Goal: Book appointment/travel/reservation

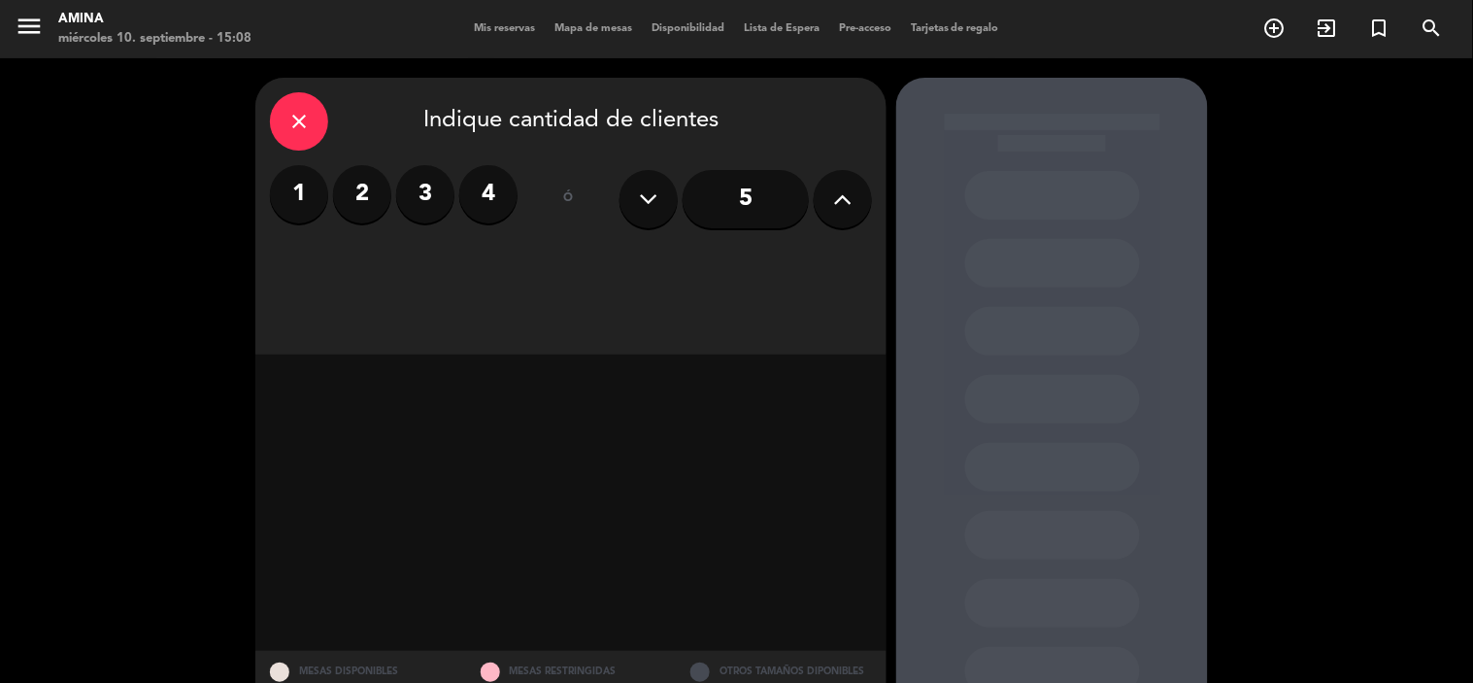
click at [511, 23] on span "Mis reservas" at bounding box center [504, 28] width 81 height 11
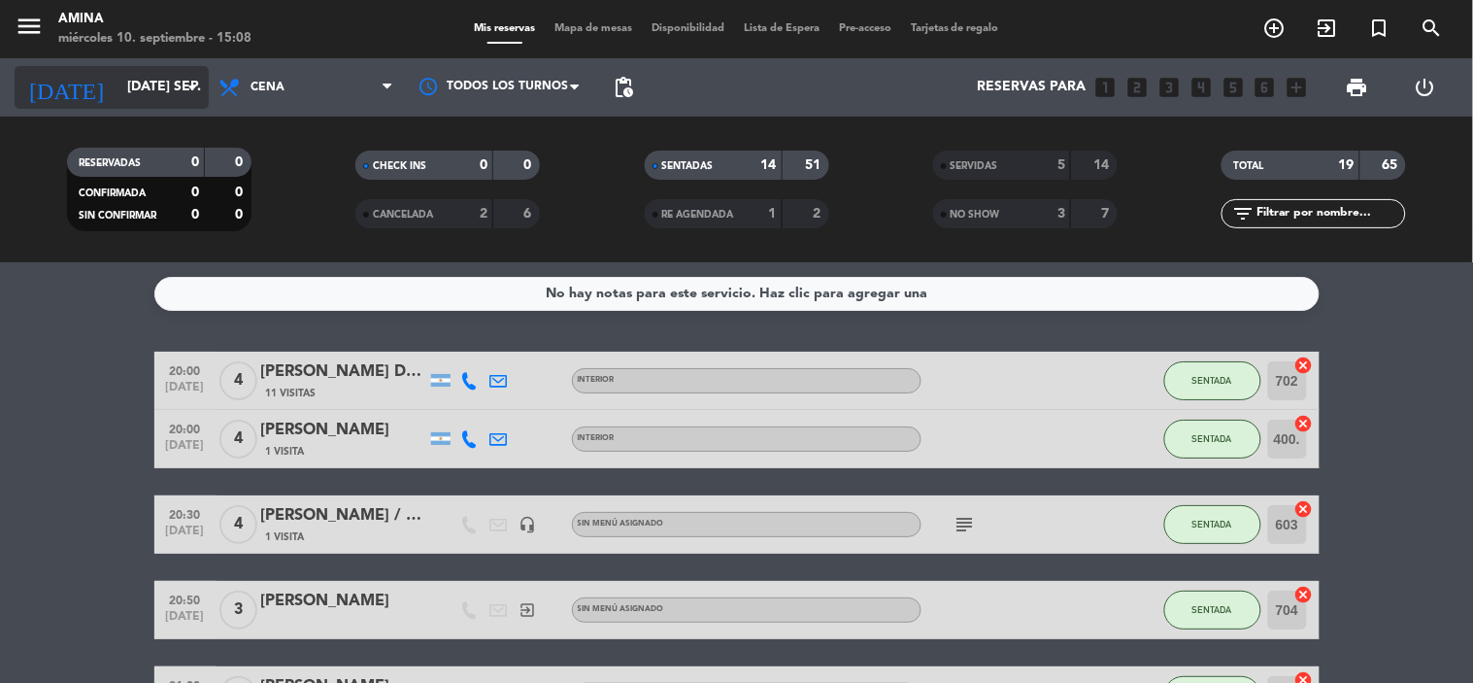
click at [150, 70] on input "[DATE] sep." at bounding box center [209, 87] width 184 height 35
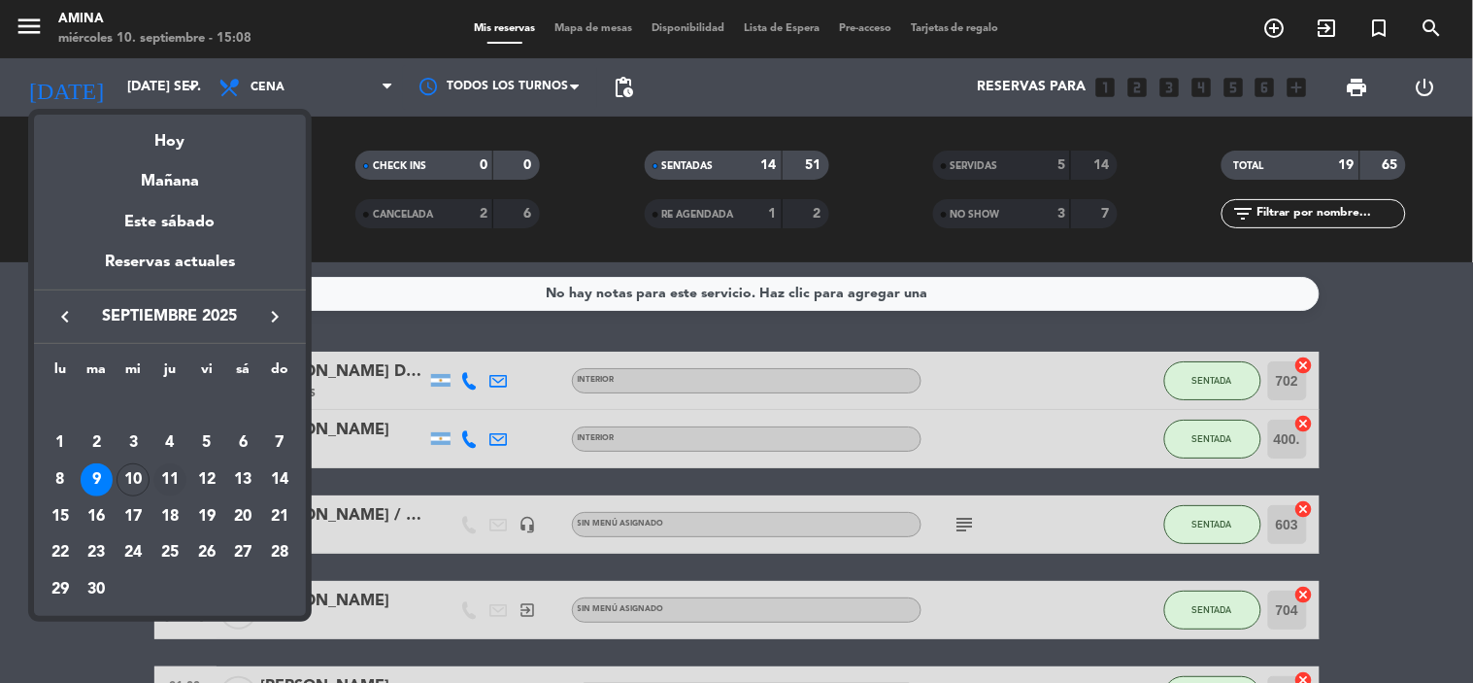
click at [168, 471] on div "11" at bounding box center [169, 479] width 33 height 33
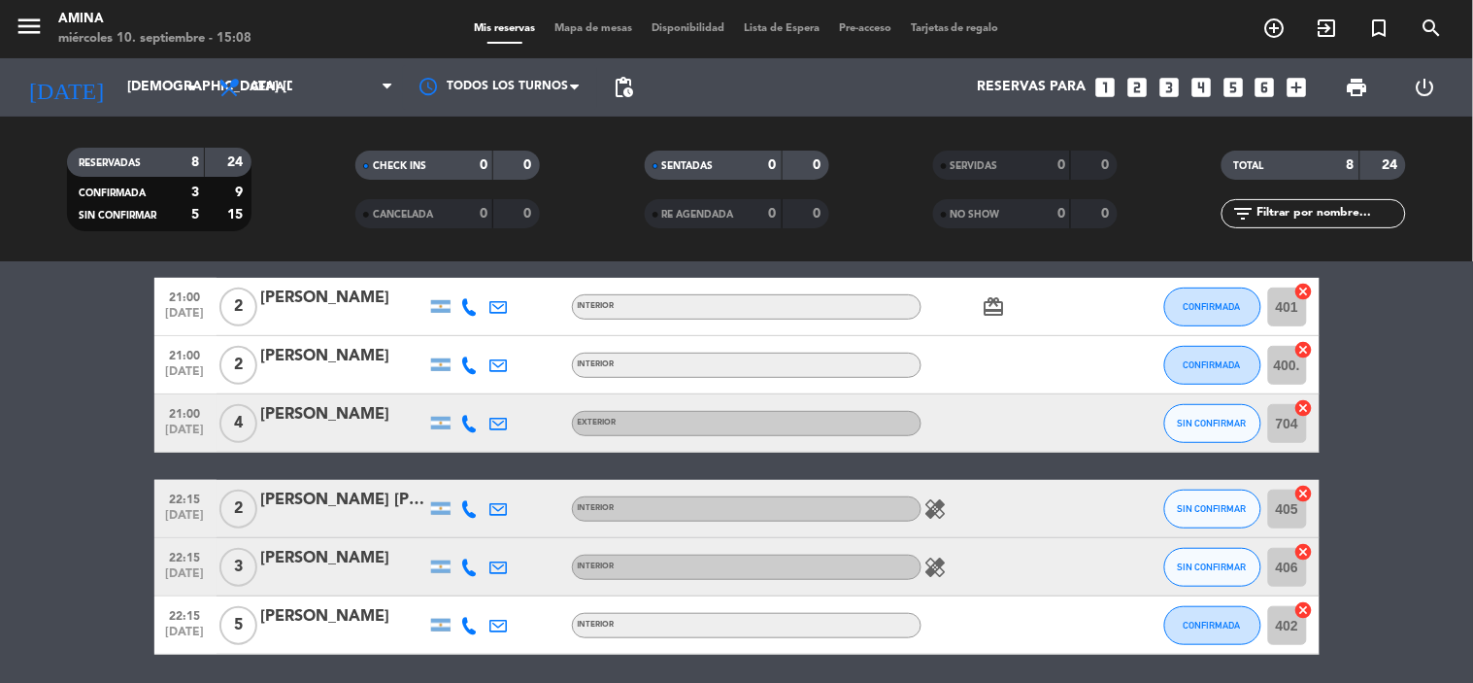
scroll to position [252, 0]
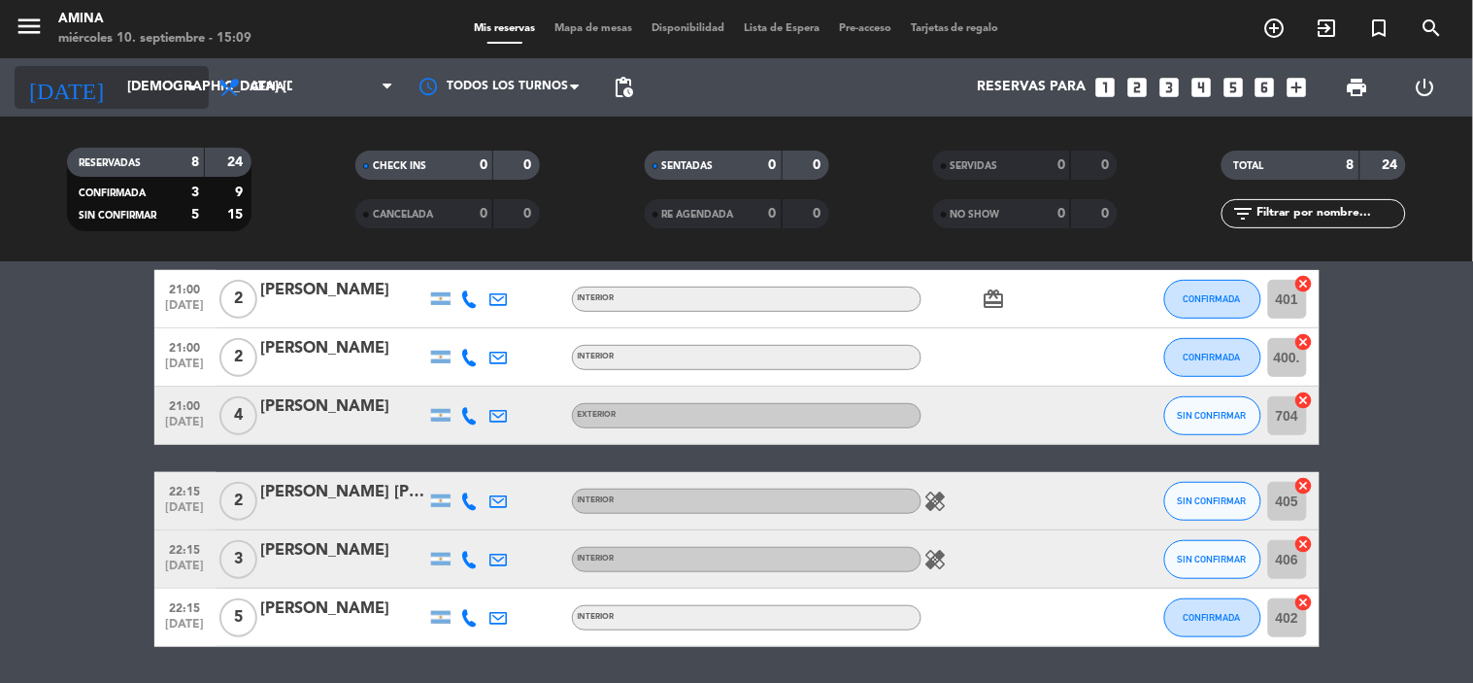
click at [117, 92] on input "[DEMOGRAPHIC_DATA] [DATE]" at bounding box center [209, 87] width 184 height 35
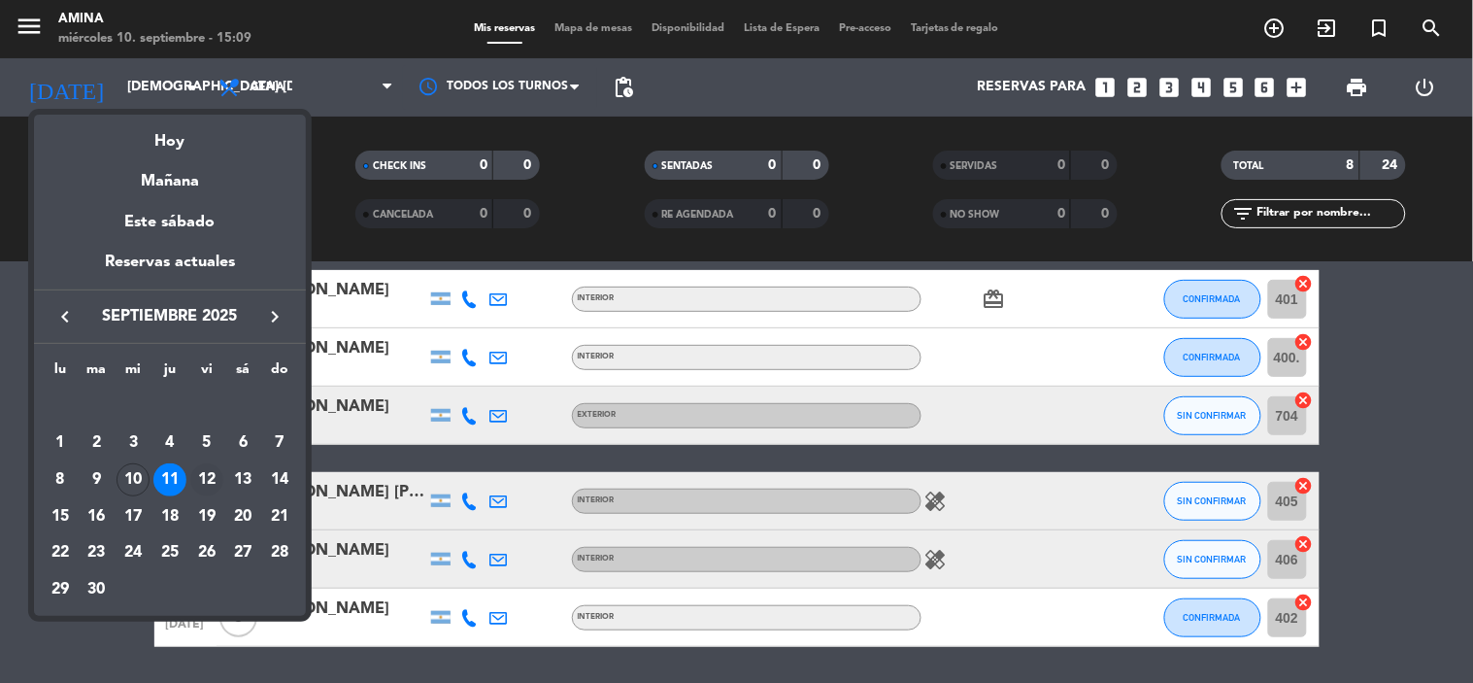
click at [206, 481] on div "12" at bounding box center [206, 479] width 33 height 33
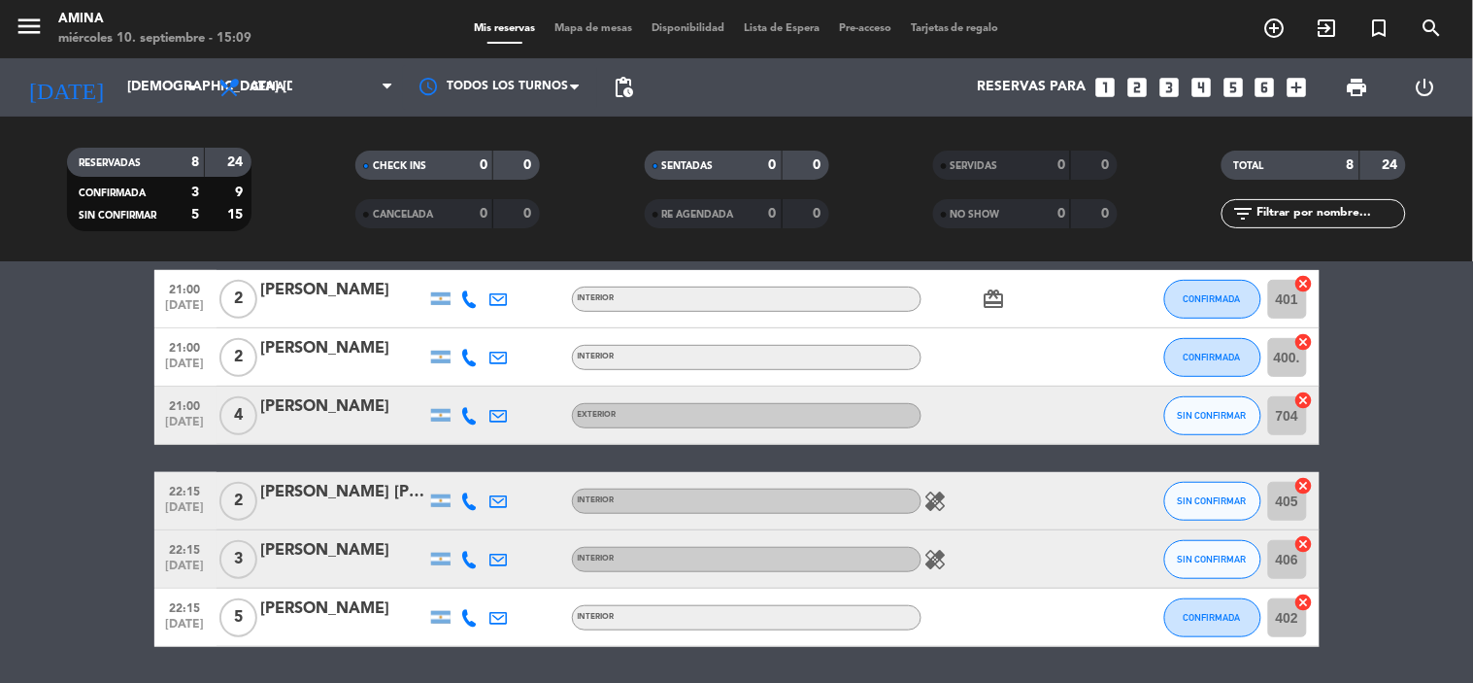
type input "vie. [DATE]"
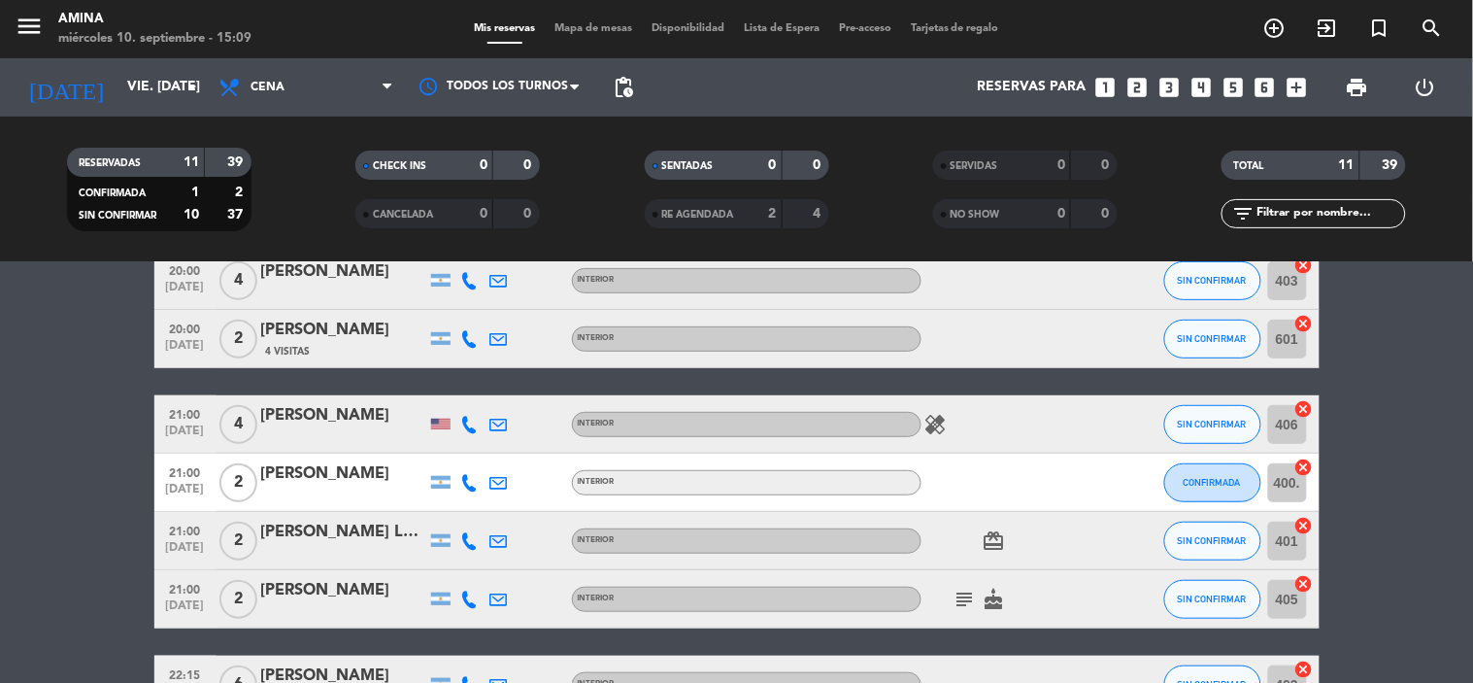
scroll to position [267, 0]
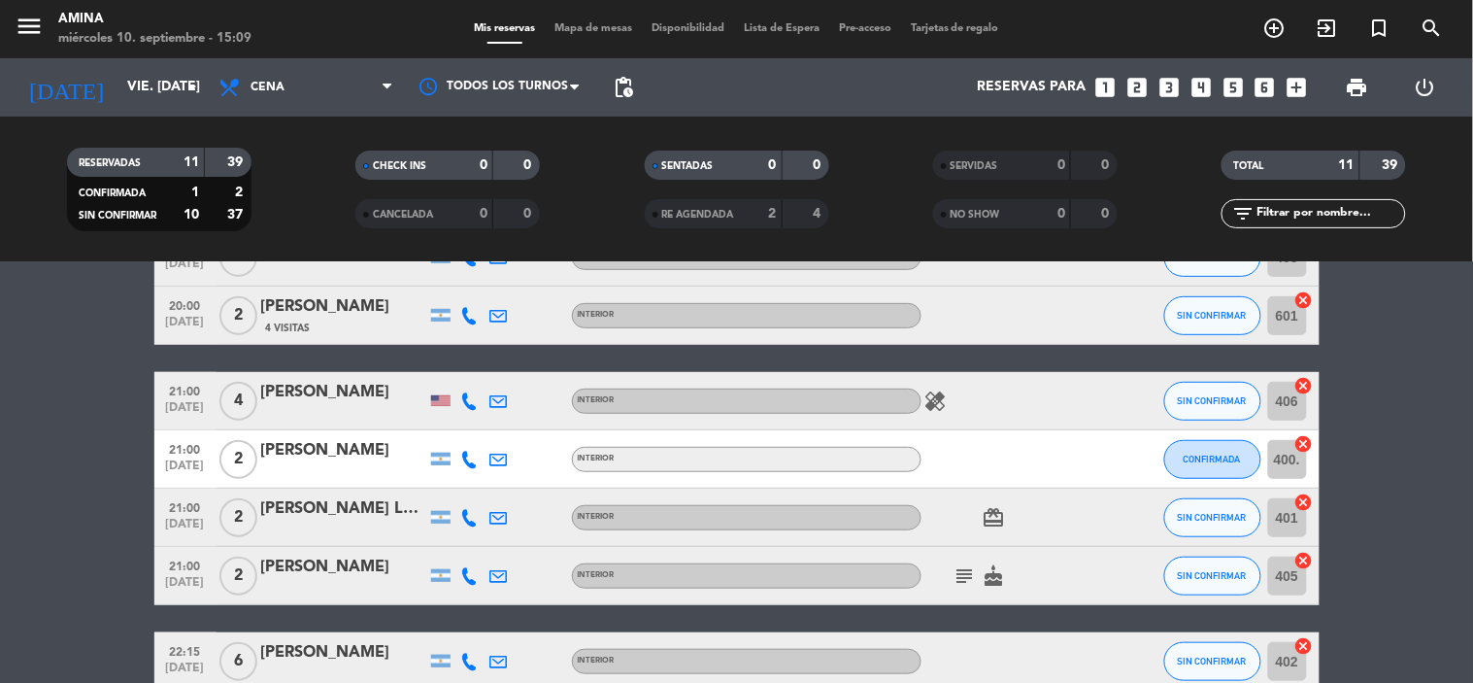
click at [573, 27] on span "Mapa de mesas" at bounding box center [593, 28] width 97 height 11
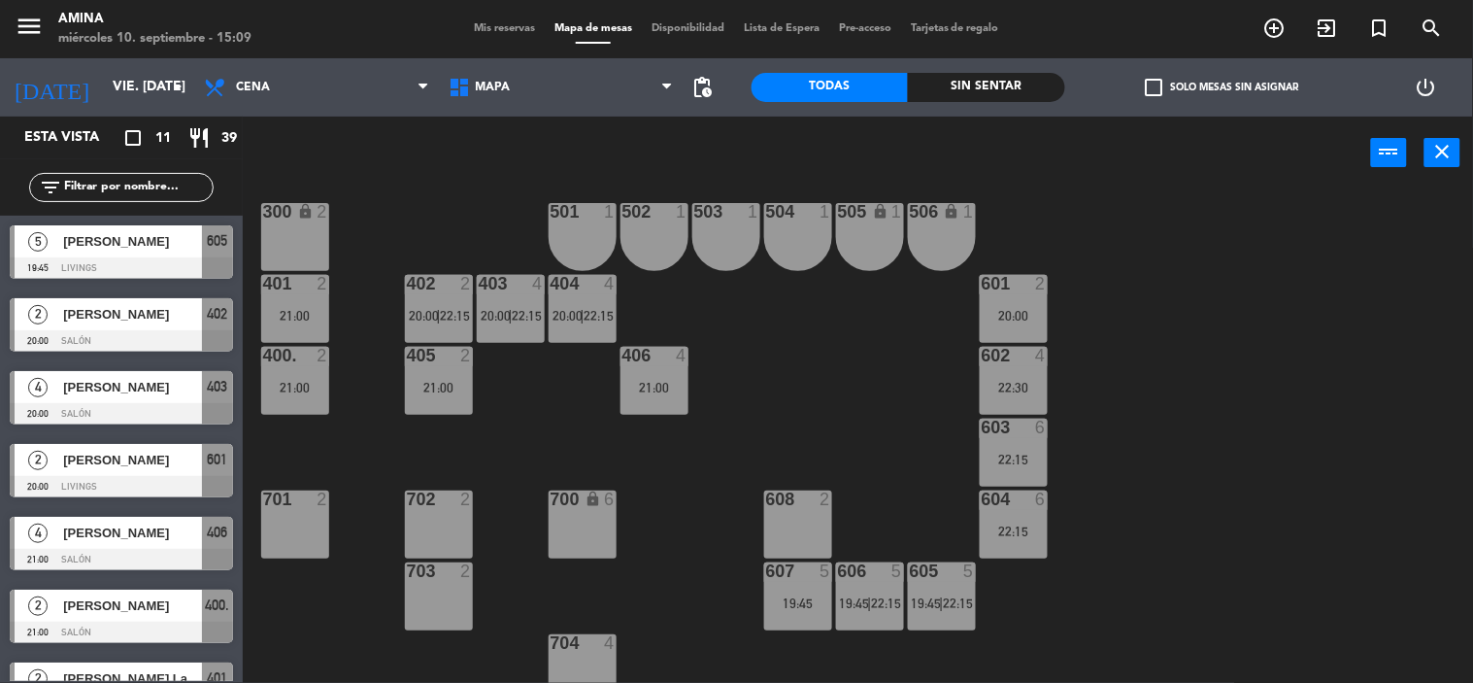
scroll to position [542, 0]
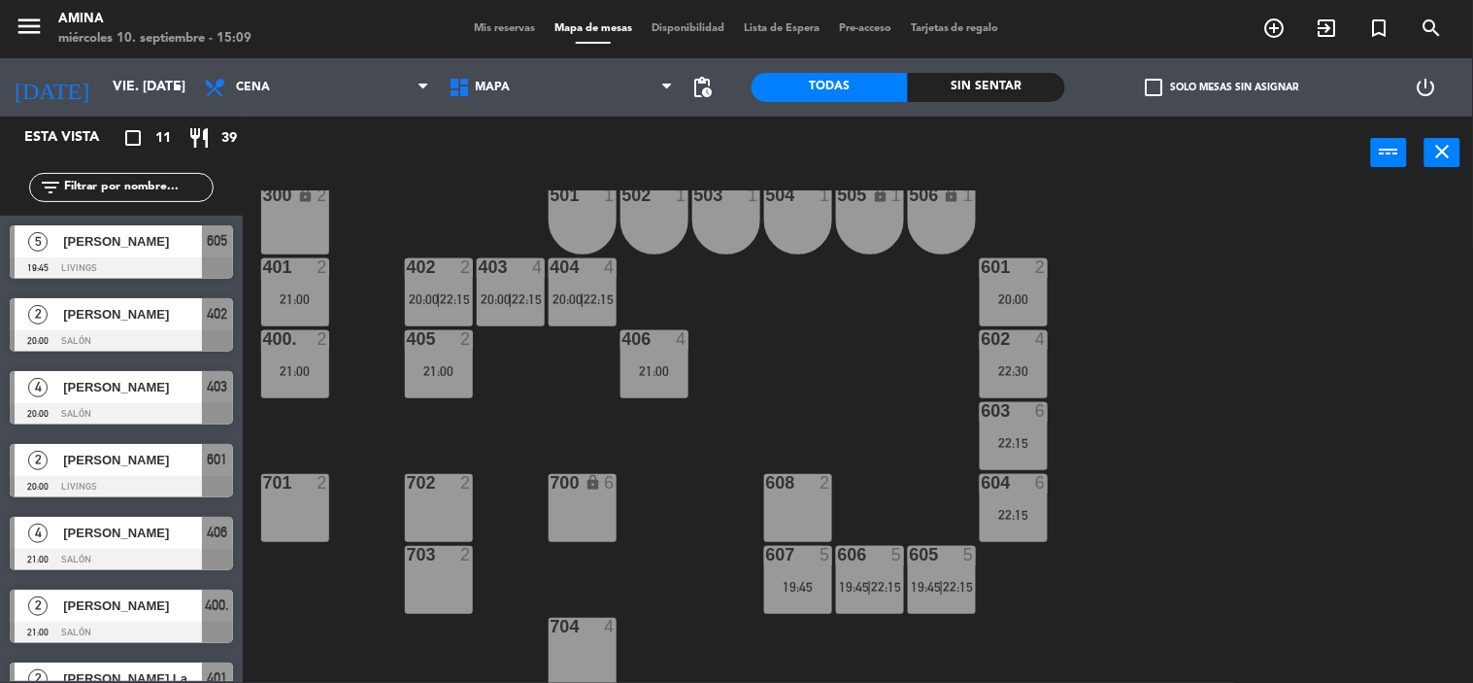
click at [787, 503] on div "608 2" at bounding box center [798, 508] width 68 height 68
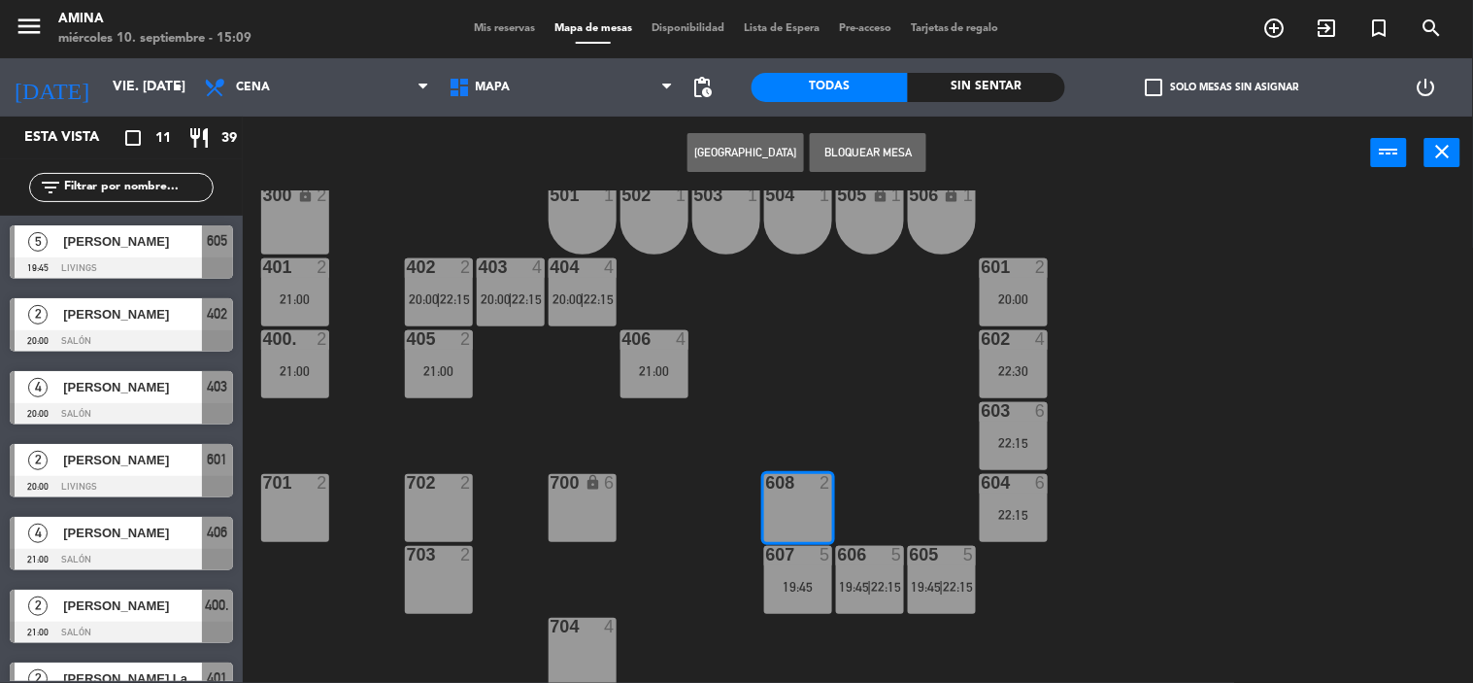
click at [767, 137] on button "[GEOGRAPHIC_DATA]" at bounding box center [745, 152] width 117 height 39
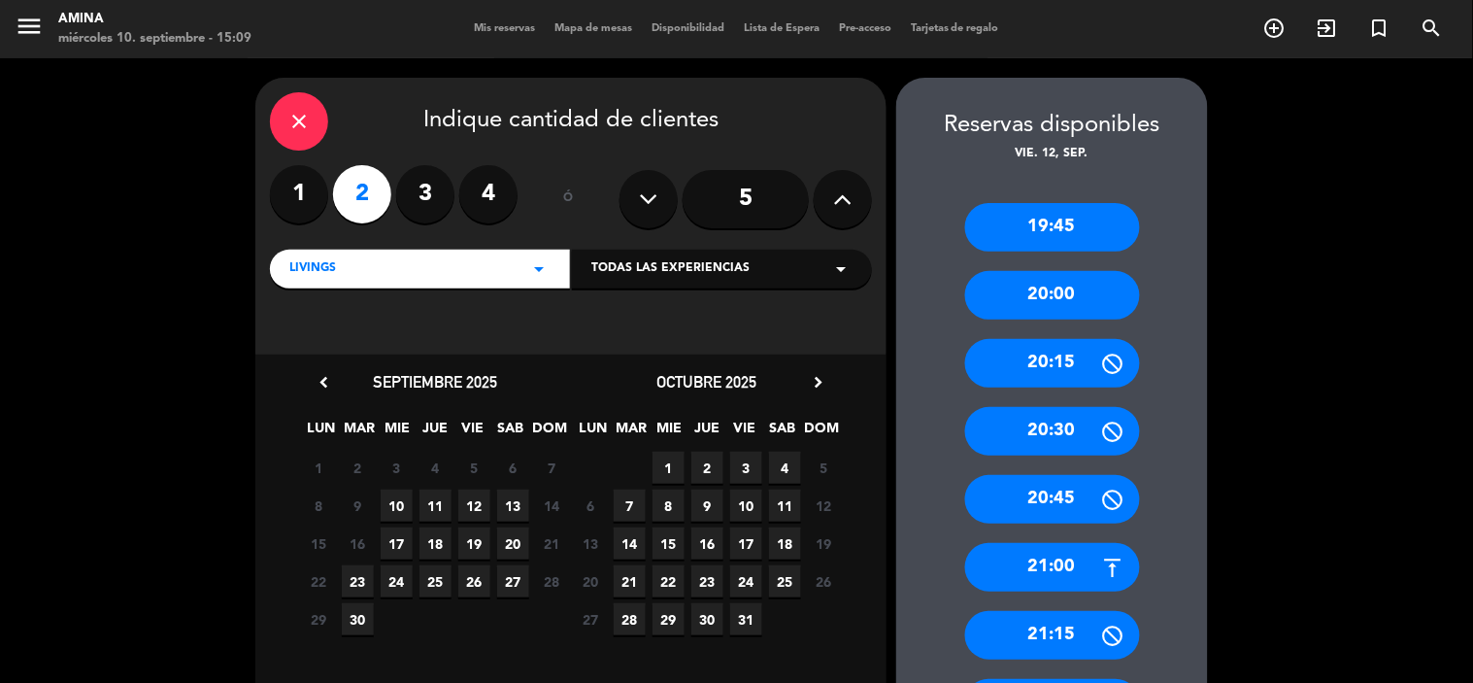
click at [1045, 571] on div "21:00" at bounding box center [1052, 567] width 175 height 49
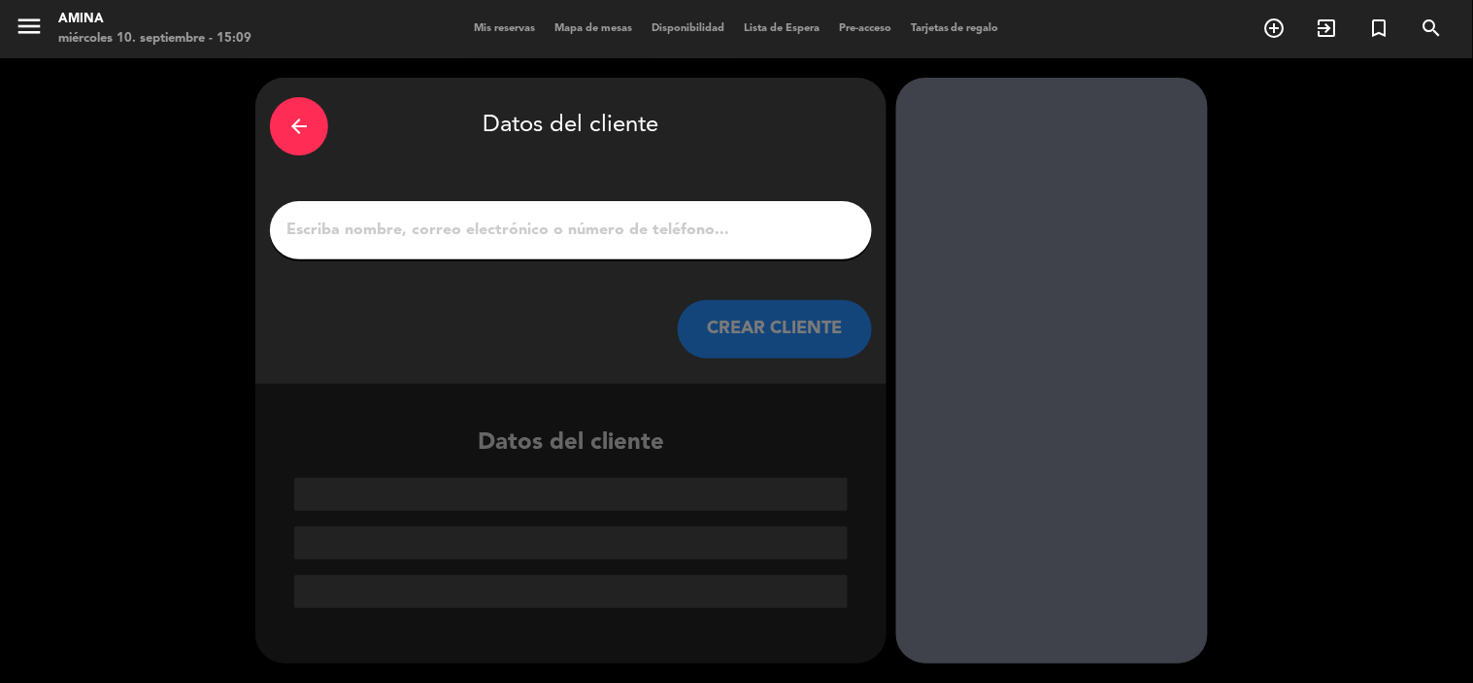
click at [291, 119] on icon "arrow_back" at bounding box center [298, 126] width 23 height 23
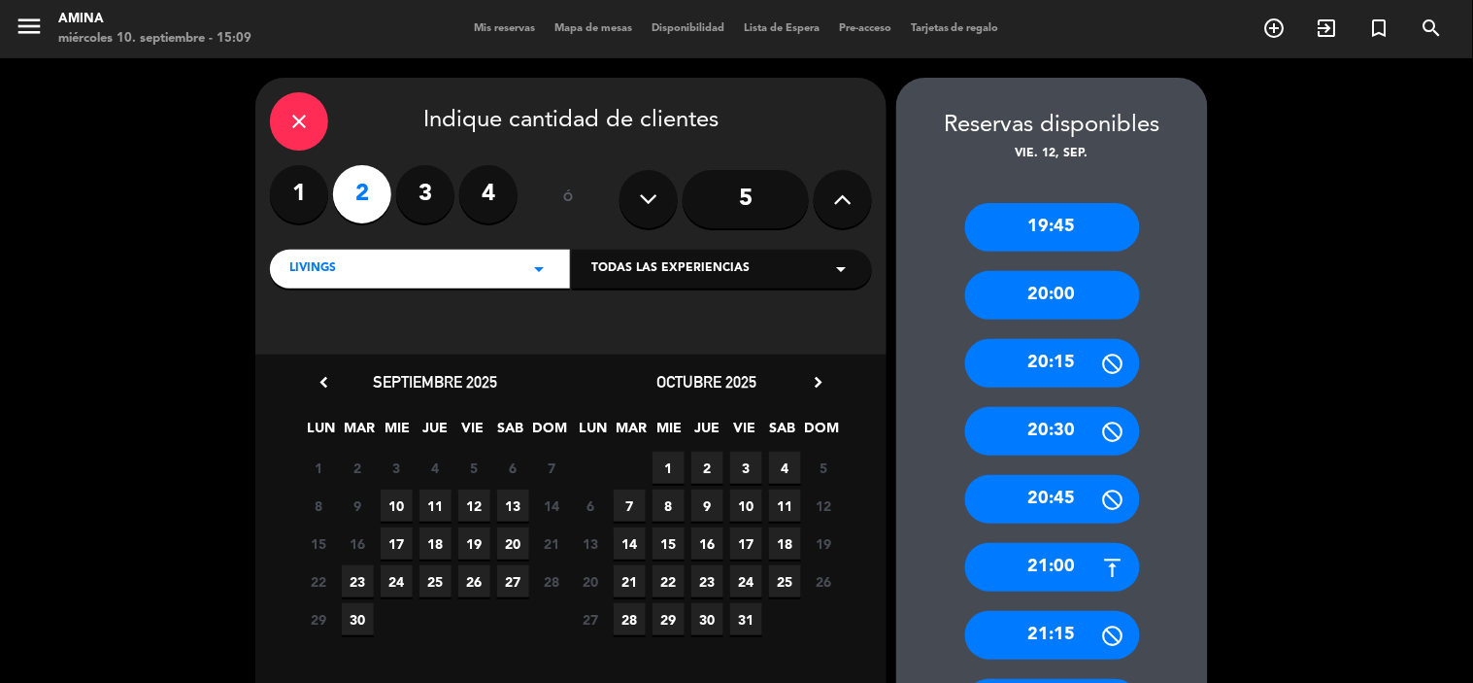
click at [473, 505] on span "12" at bounding box center [474, 505] width 32 height 32
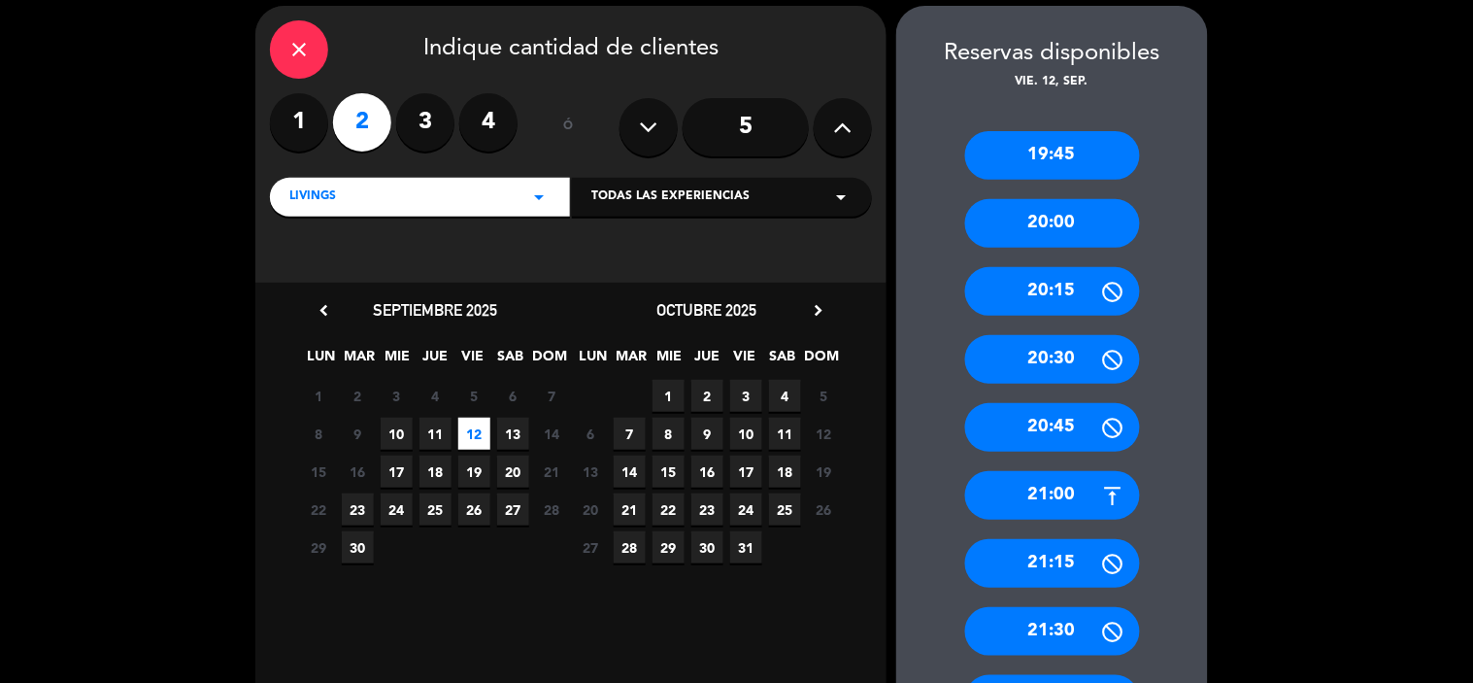
click at [1098, 498] on div "21:00" at bounding box center [1052, 495] width 175 height 49
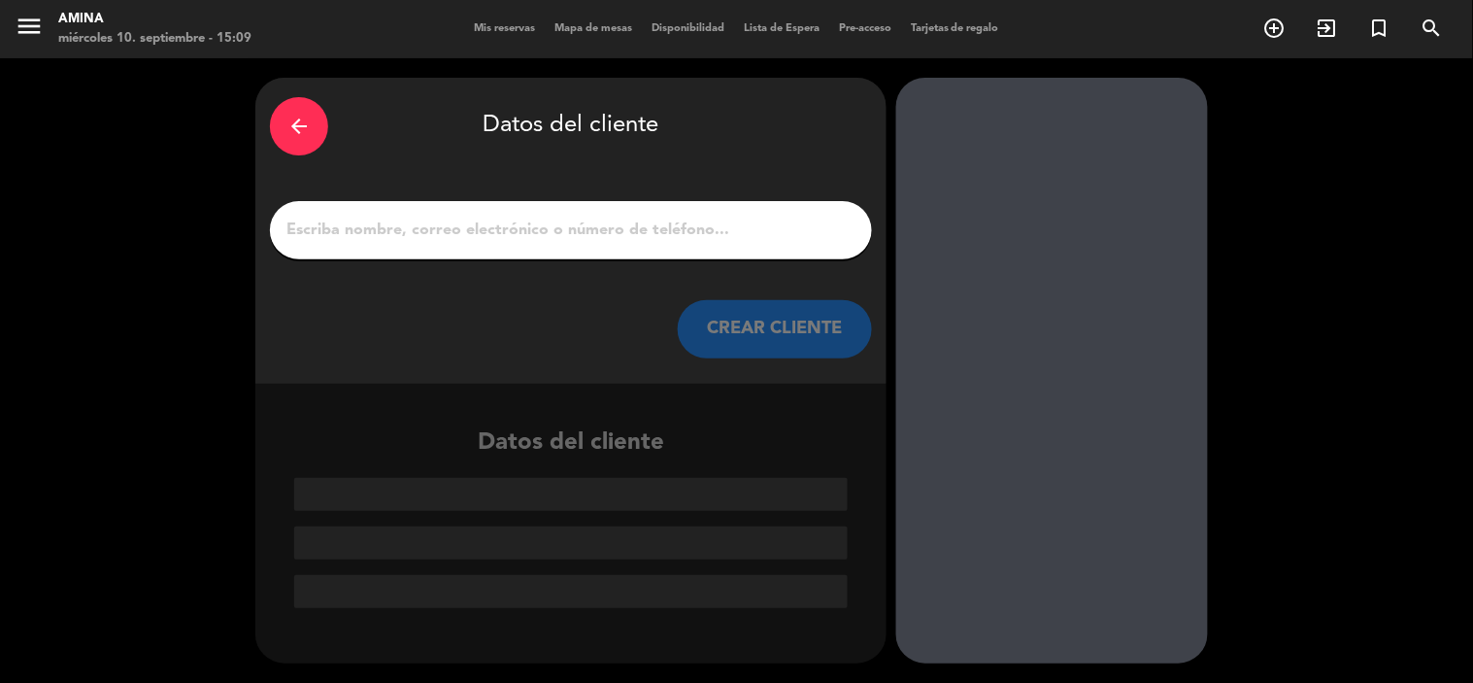
scroll to position [0, 0]
click at [700, 240] on input "1" at bounding box center [571, 230] width 573 height 27
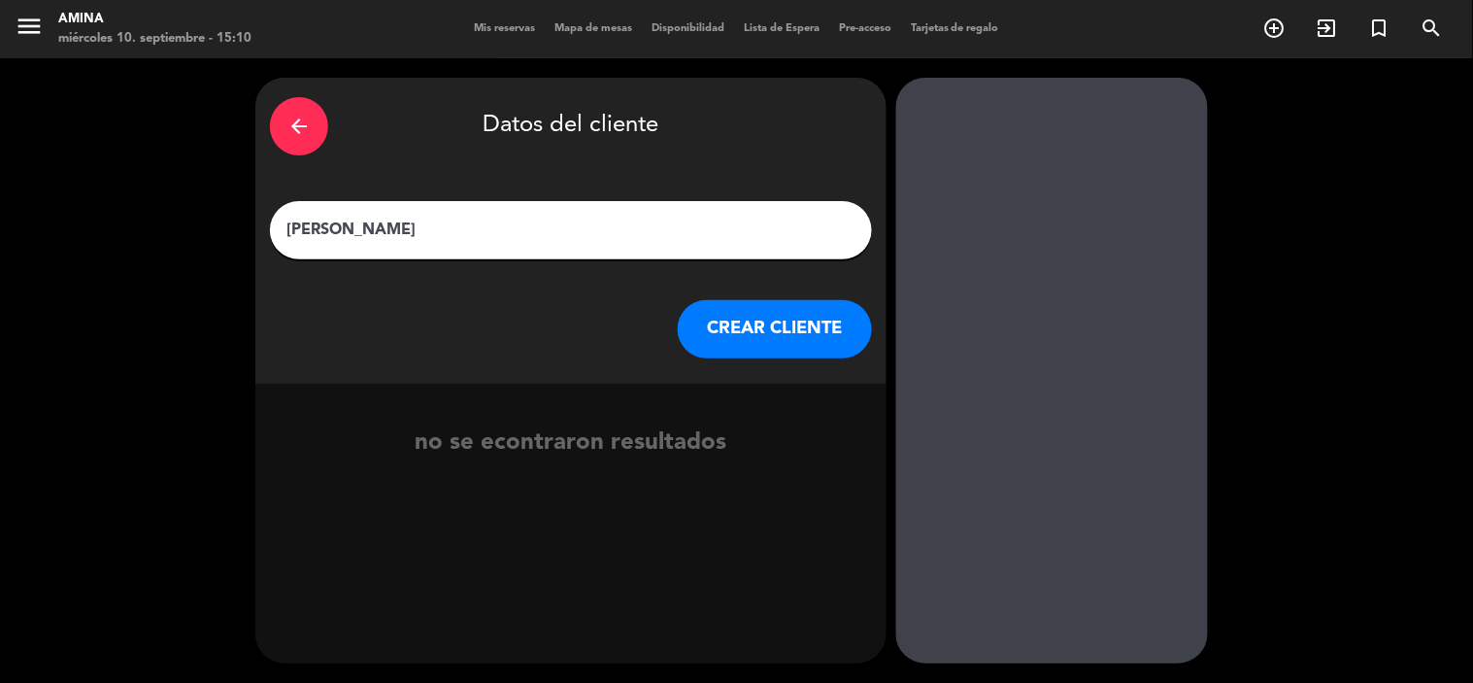
type input "[PERSON_NAME]"
click at [736, 323] on button "CREAR CLIENTE" at bounding box center [775, 329] width 194 height 58
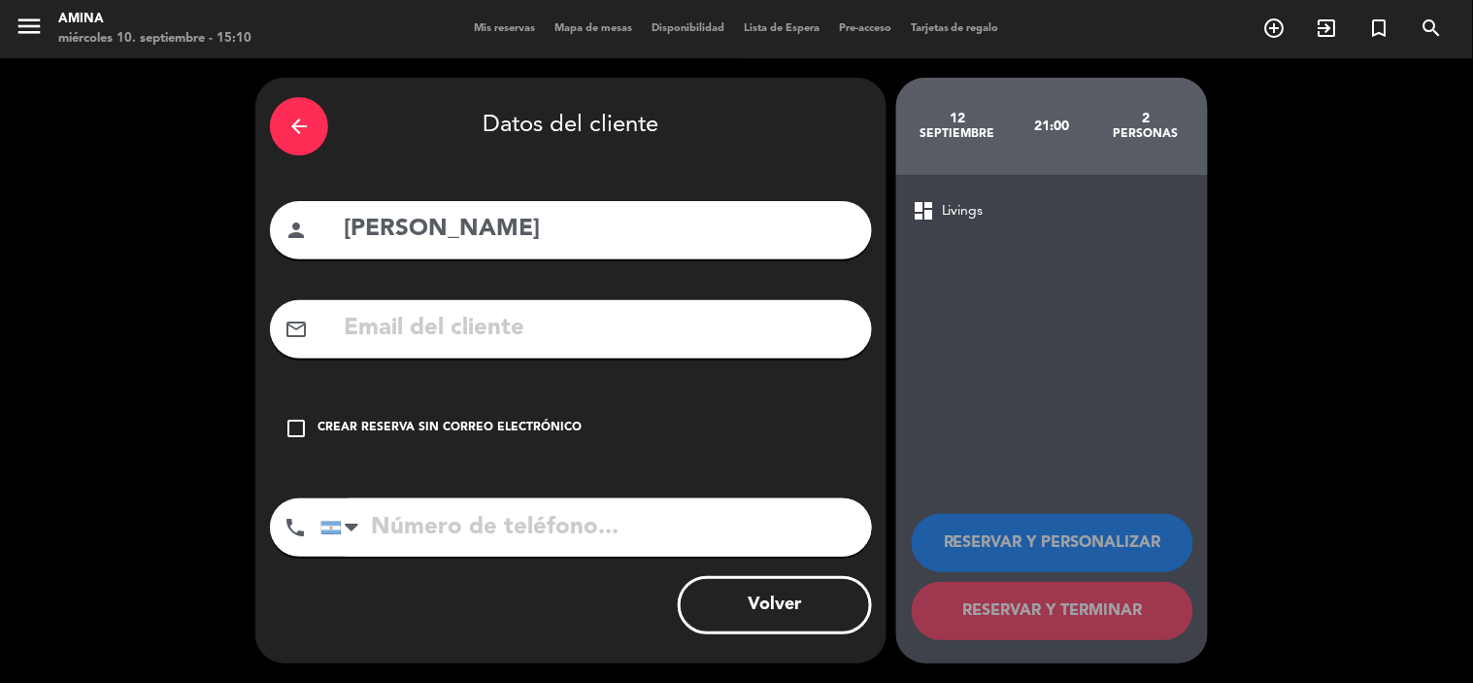
click at [297, 422] on icon "check_box_outline_blank" at bounding box center [296, 428] width 23 height 23
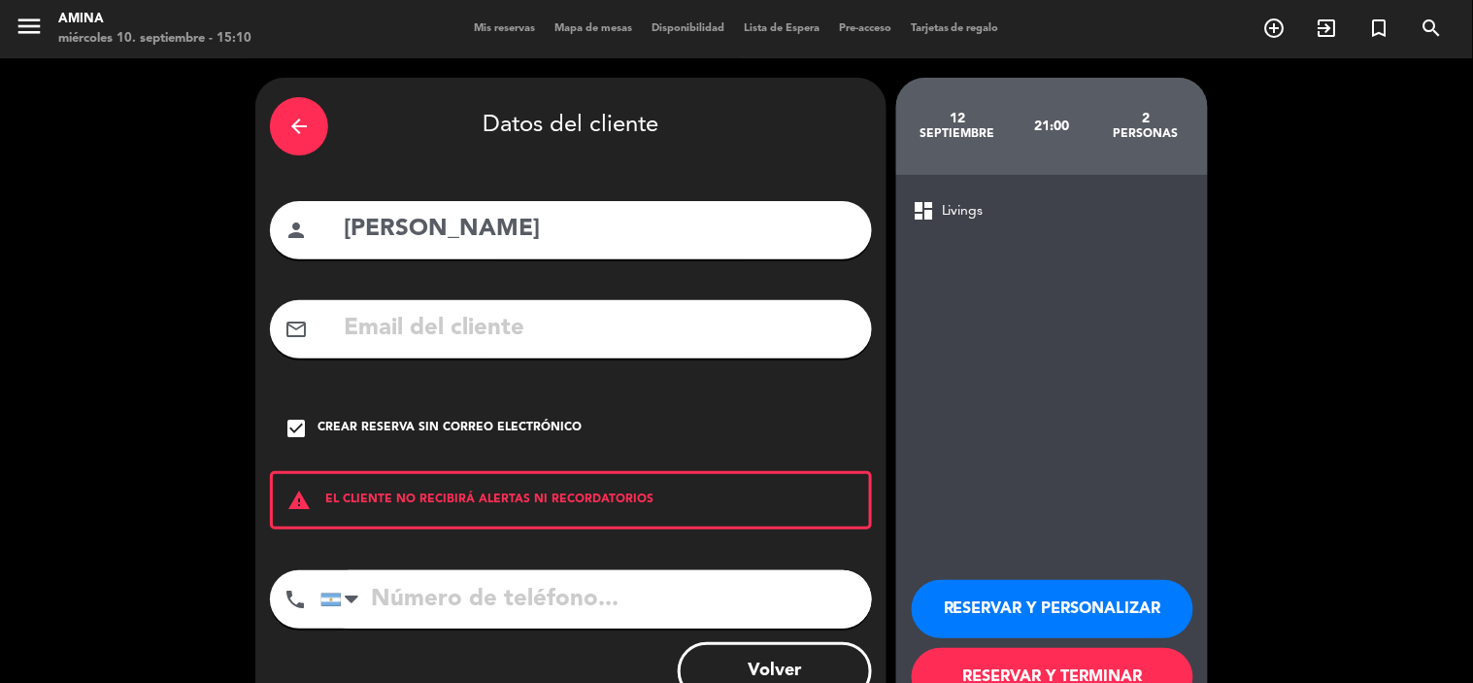
click at [1068, 589] on button "RESERVAR Y PERSONALIZAR" at bounding box center [1053, 609] width 282 height 58
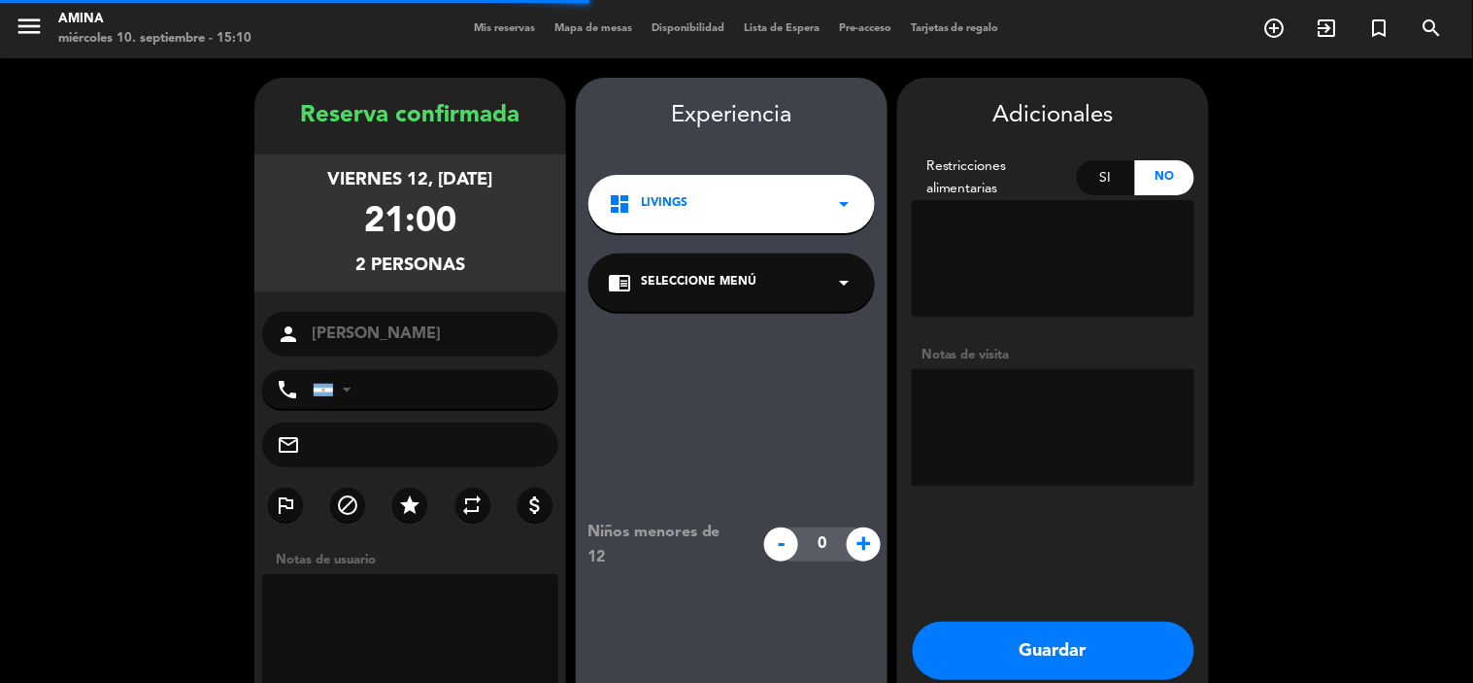
scroll to position [78, 0]
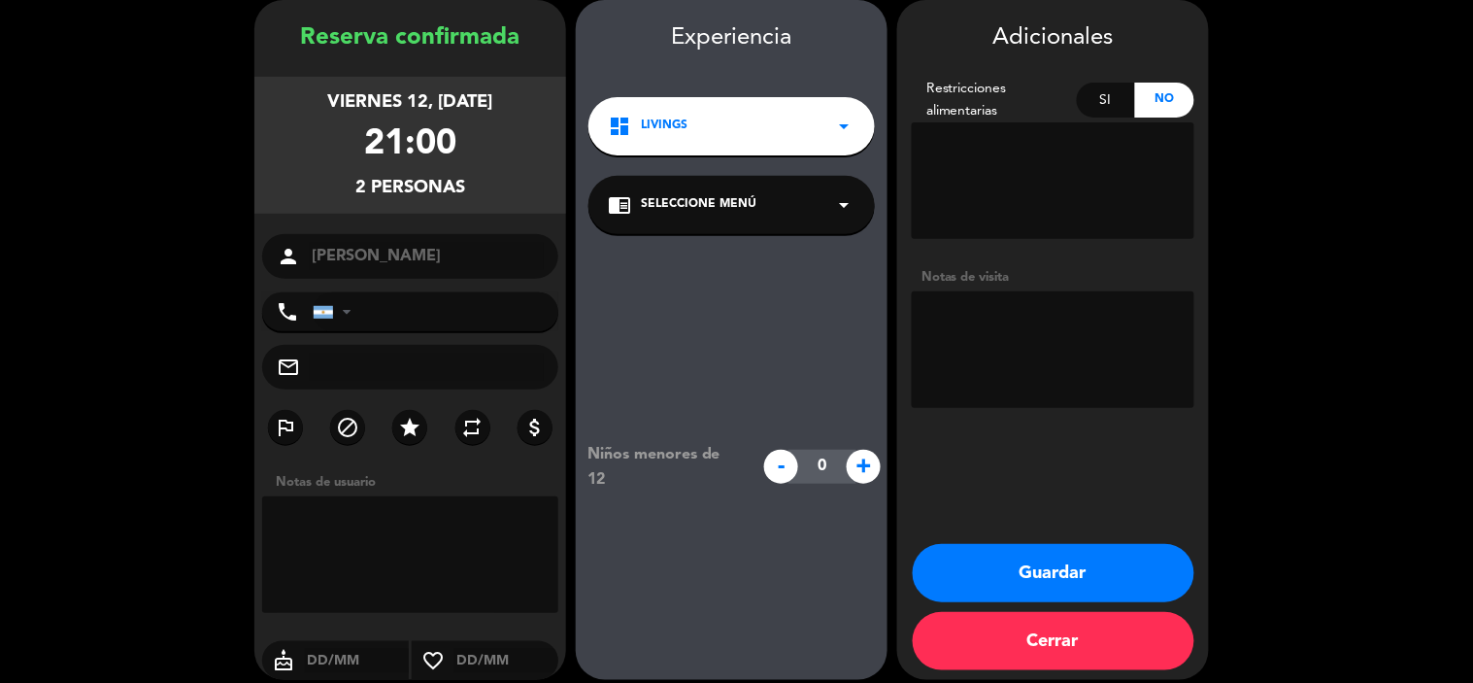
click at [1062, 314] on textarea at bounding box center [1053, 349] width 283 height 117
type textarea "INV 2 [PERSON_NAME] de vino y un postre"
click at [1062, 577] on button "Guardar" at bounding box center [1054, 573] width 282 height 58
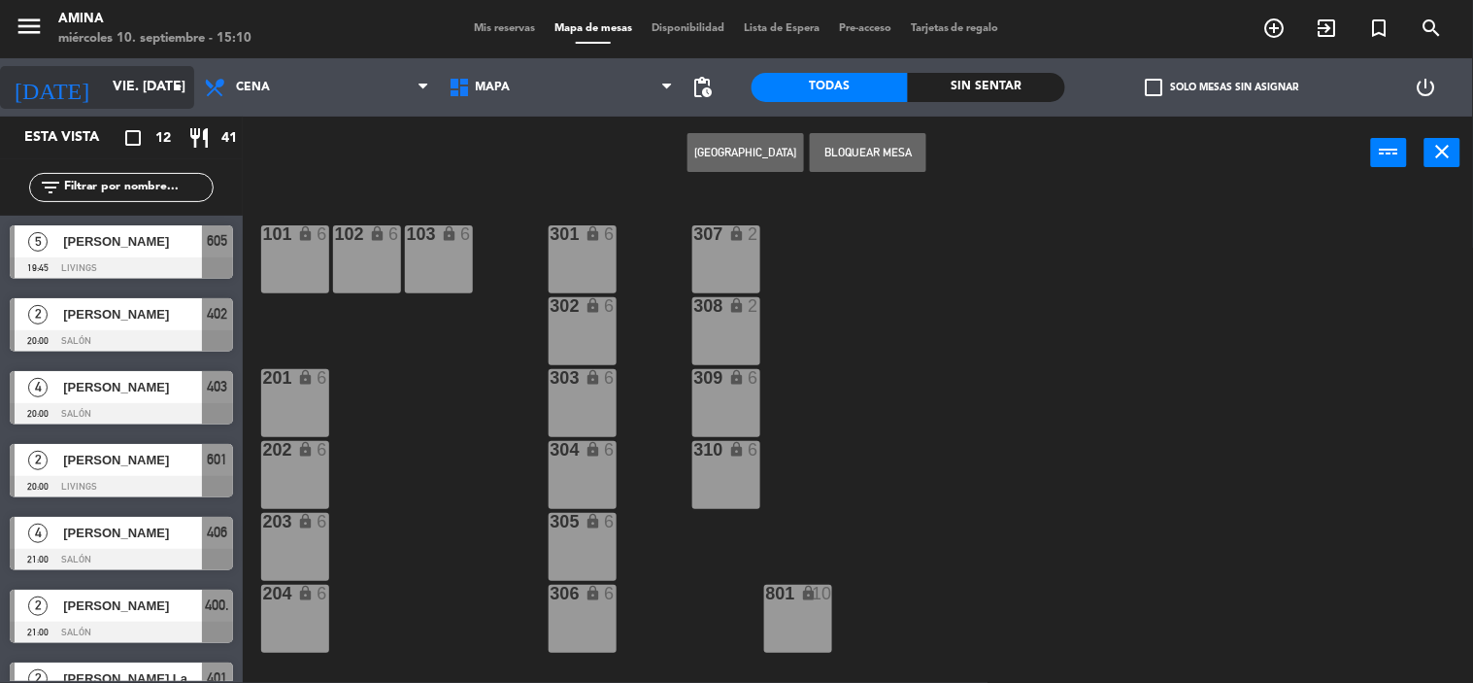
click at [149, 76] on input "vie. [DATE]" at bounding box center [195, 87] width 184 height 35
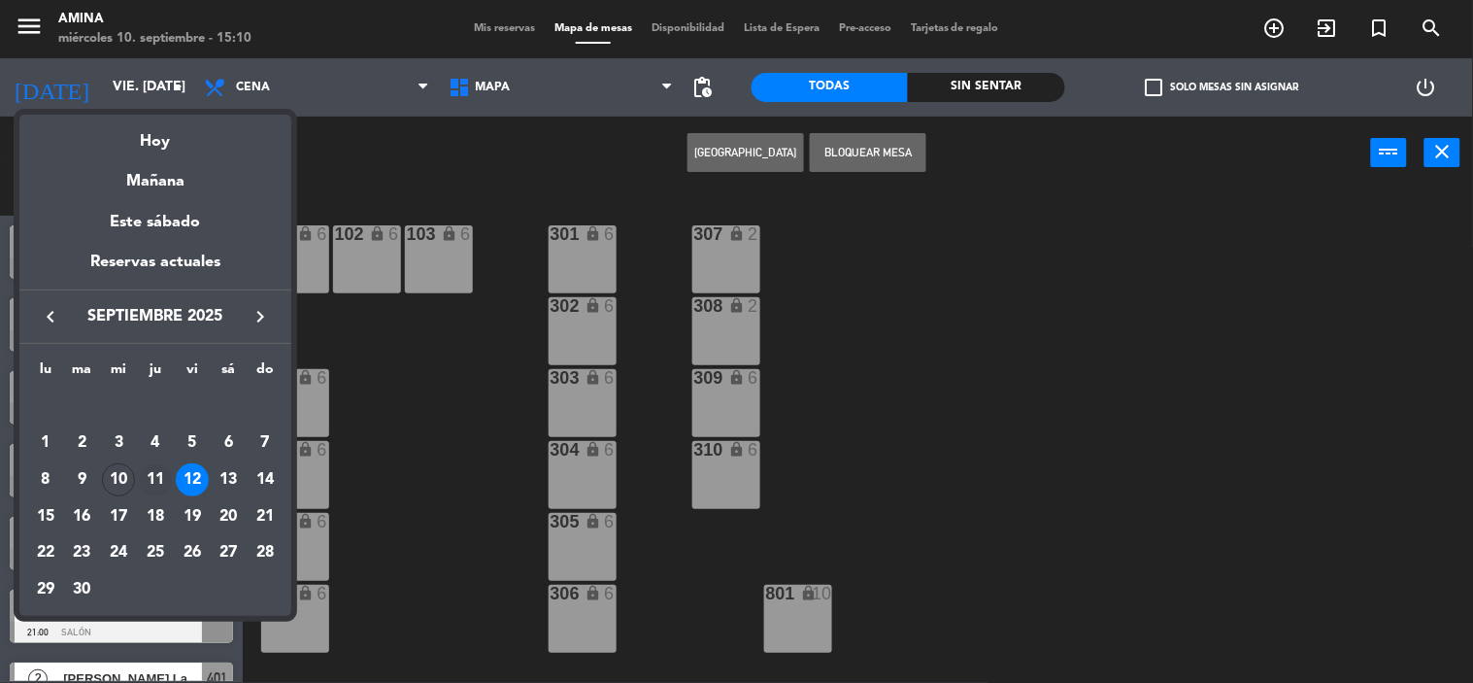
click at [152, 466] on div "11" at bounding box center [155, 479] width 33 height 33
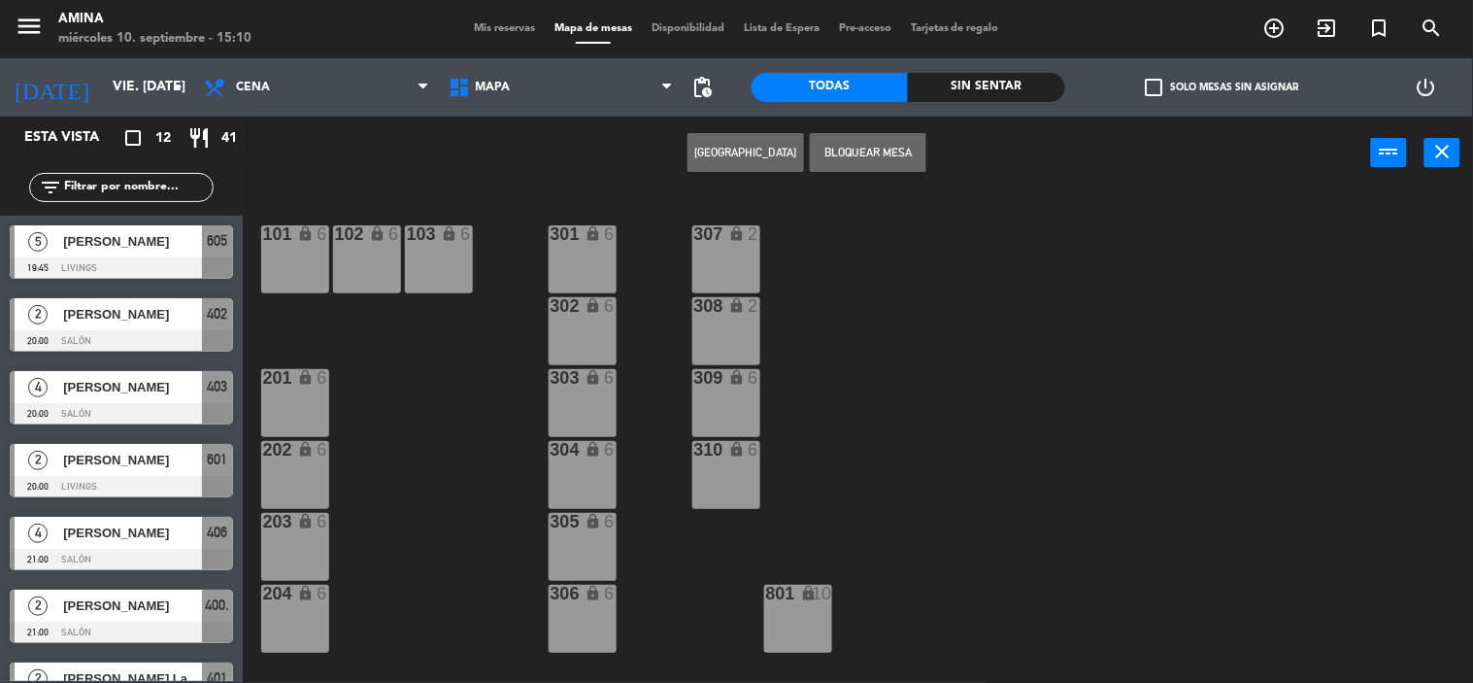
type input "[DEMOGRAPHIC_DATA] [DATE]"
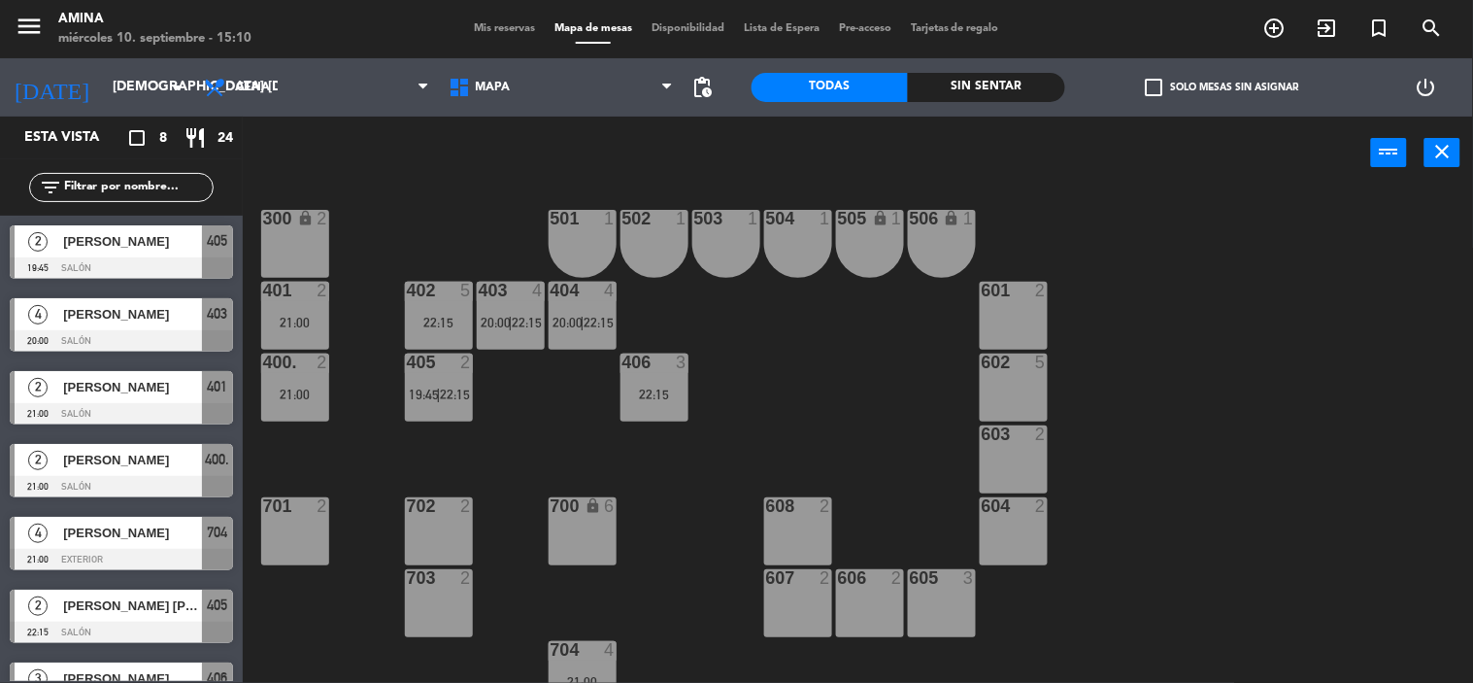
scroll to position [530, 0]
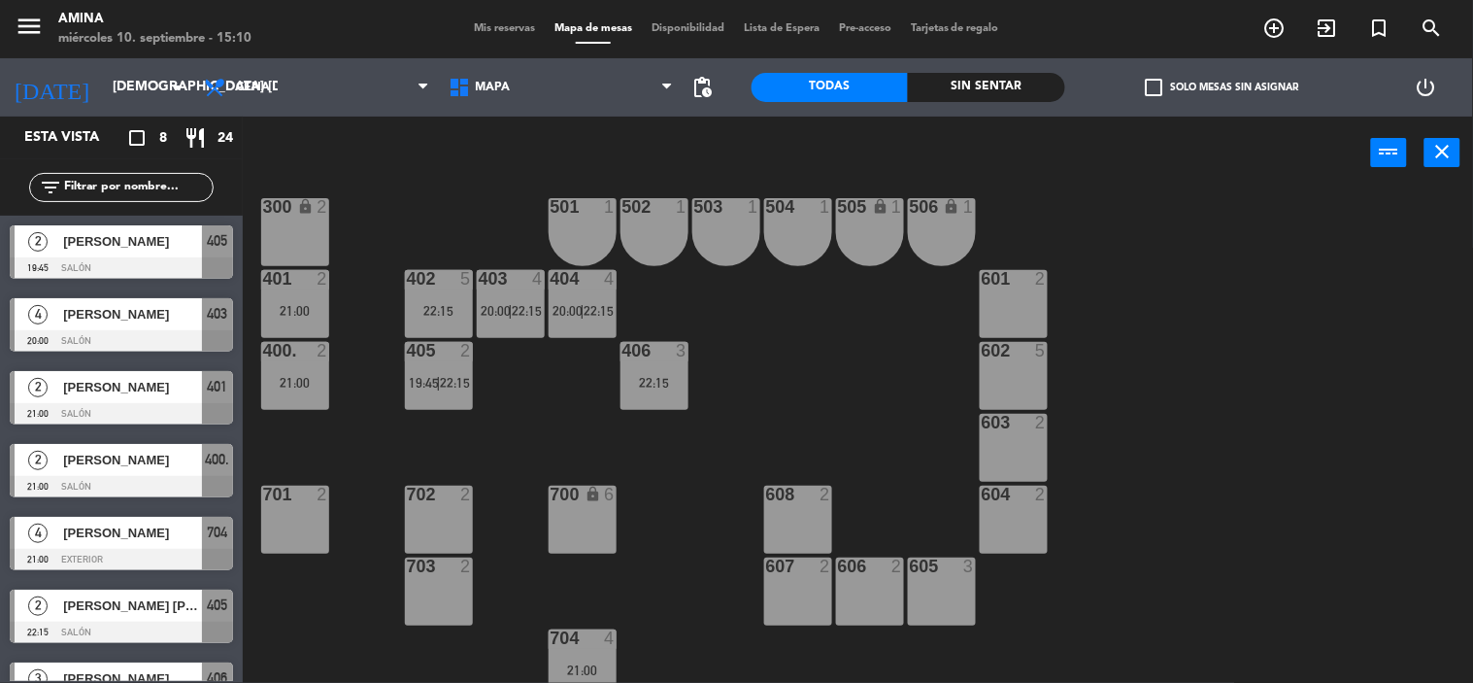
click at [1008, 364] on div "602 5" at bounding box center [1014, 376] width 68 height 68
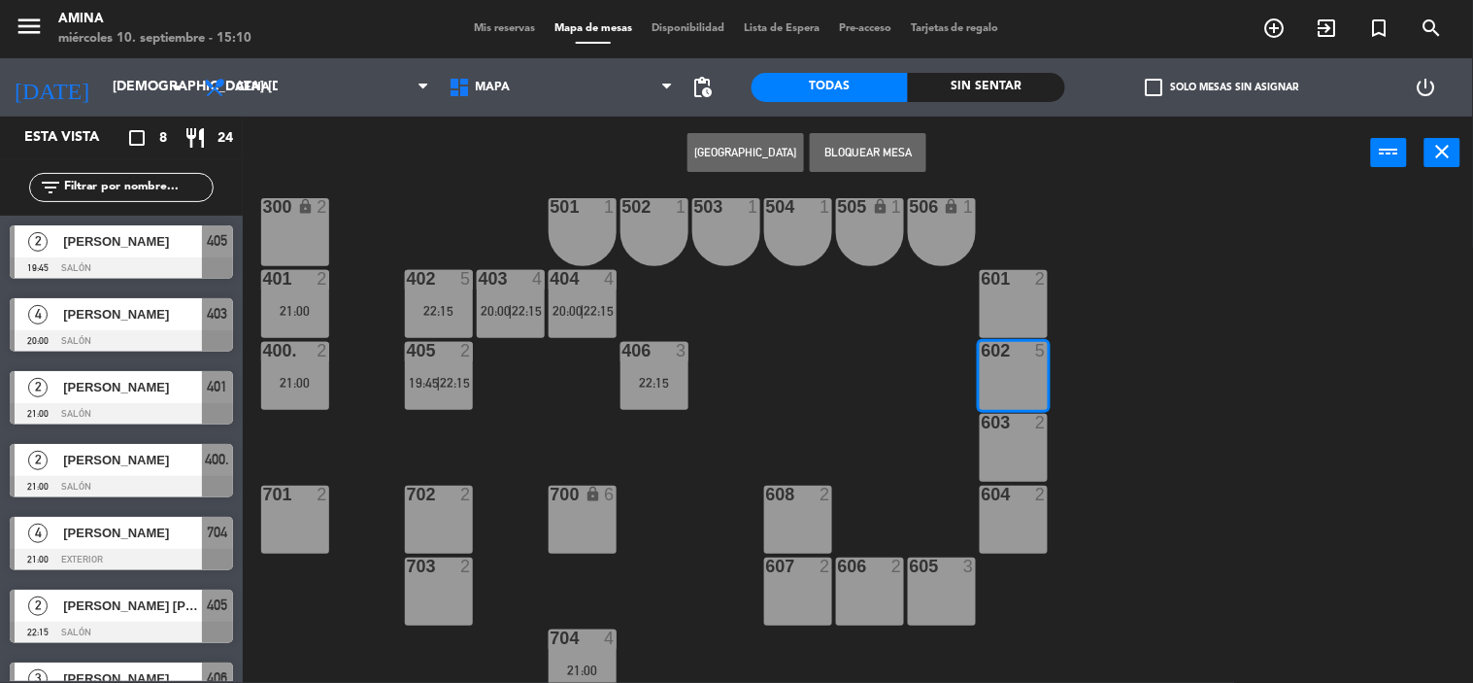
click at [856, 385] on div "101 lock 6 102 lock 6 103 lock 6 301 lock 6 307 lock 2 302 lock 6 308 lock 2 20…" at bounding box center [865, 436] width 1216 height 493
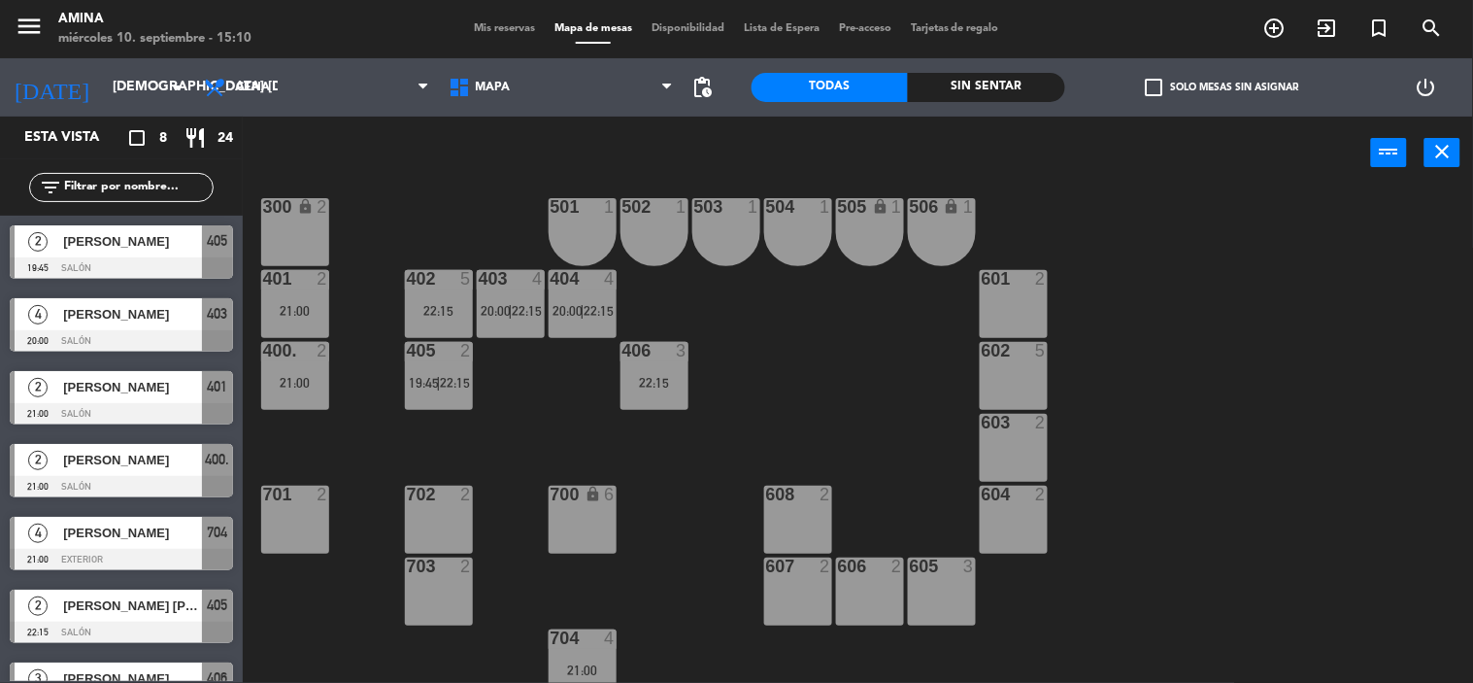
click at [1011, 432] on div "603 2" at bounding box center [1014, 448] width 68 height 68
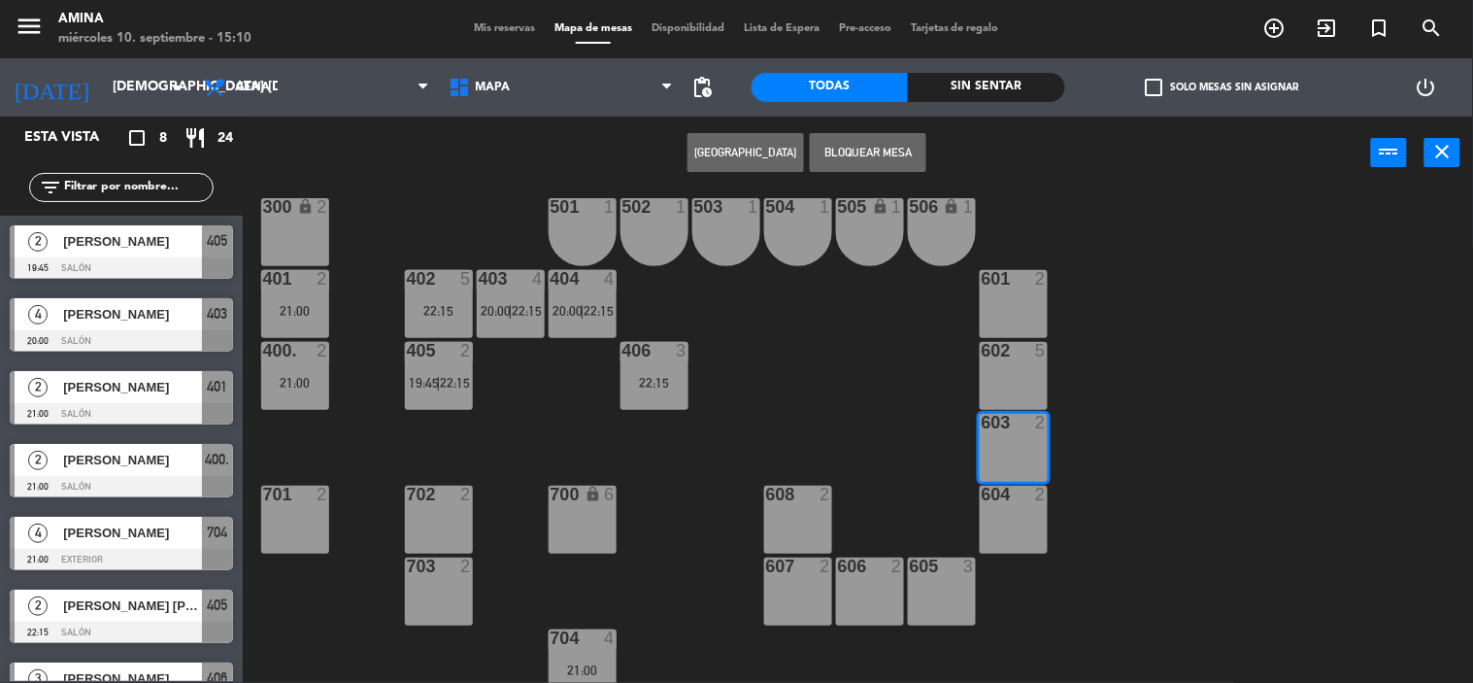
click at [853, 381] on div "101 lock 6 102 lock 6 103 lock 6 301 lock 6 307 lock 2 302 lock 6 308 lock 2 20…" at bounding box center [865, 436] width 1216 height 493
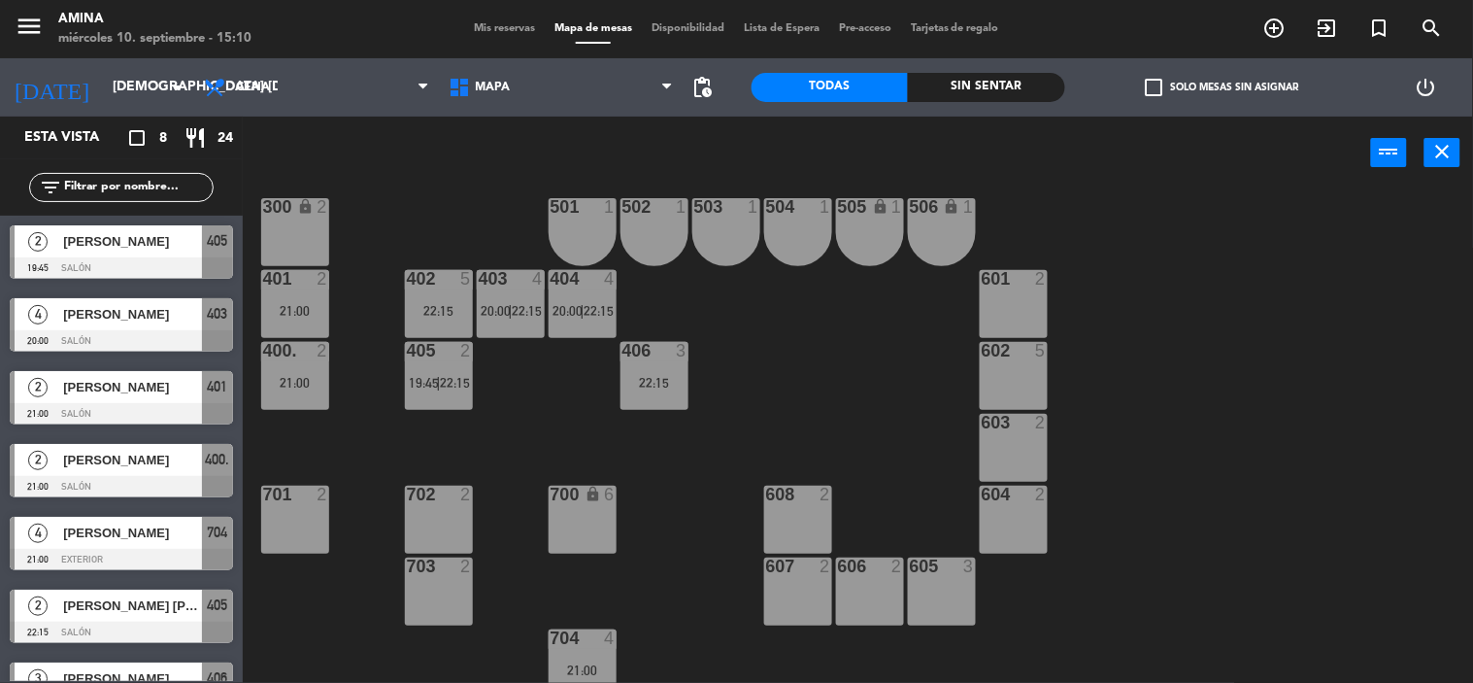
click at [1035, 369] on div "602 5" at bounding box center [1014, 376] width 68 height 68
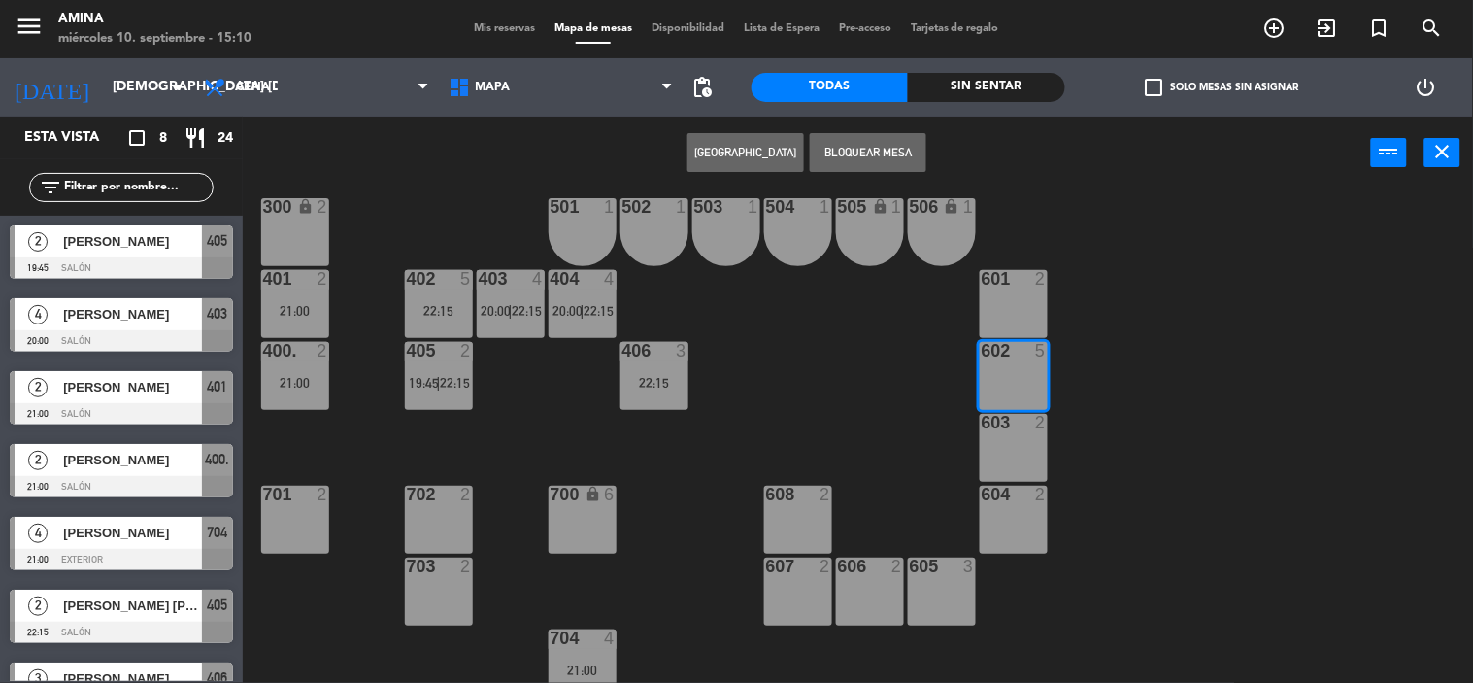
click at [739, 147] on button "[GEOGRAPHIC_DATA]" at bounding box center [745, 152] width 117 height 39
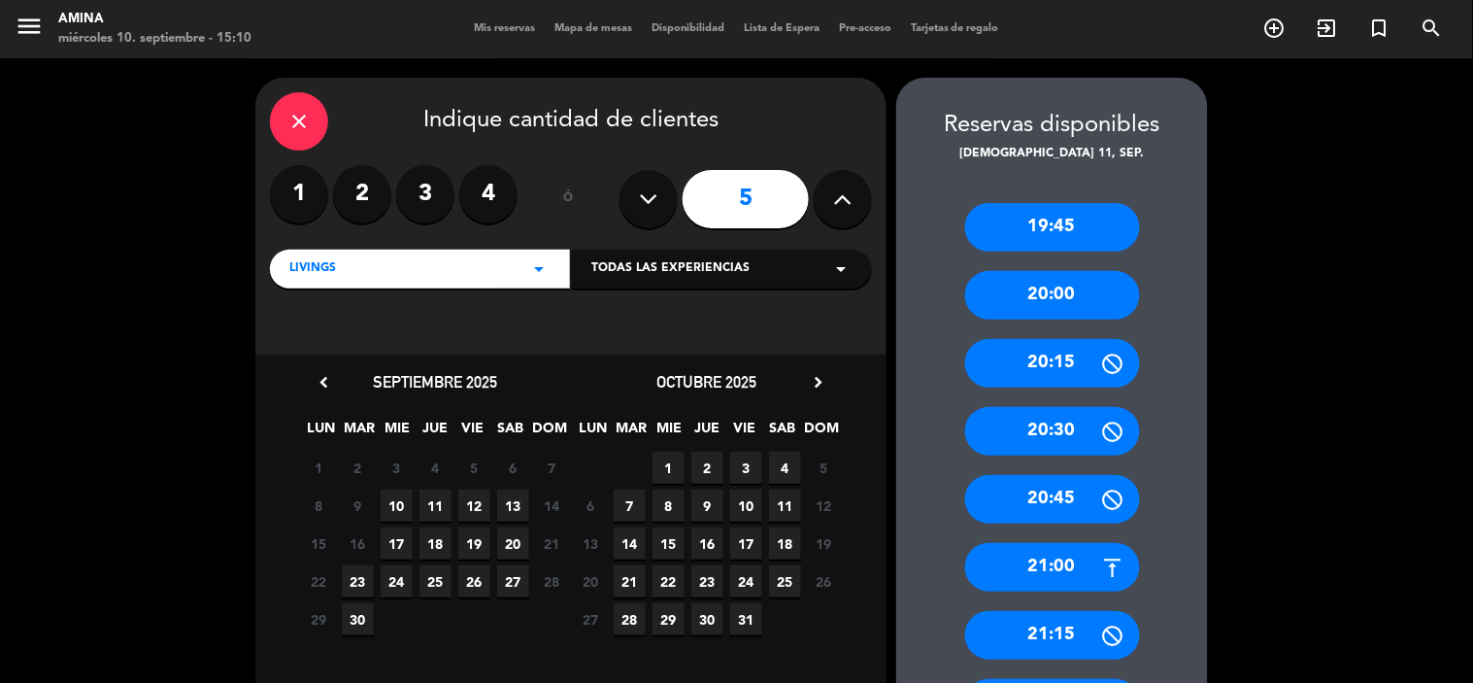
click at [497, 182] on label "4" at bounding box center [488, 194] width 58 height 58
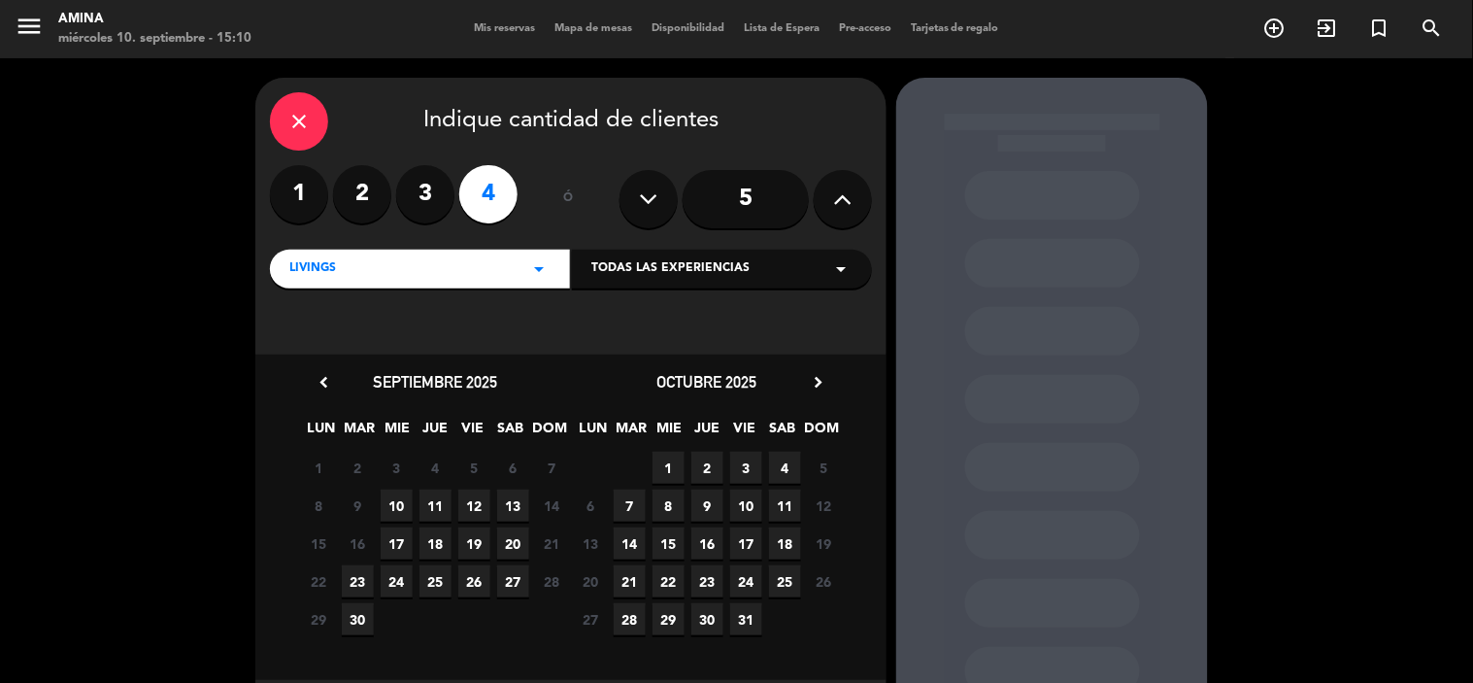
click at [427, 491] on span "11" at bounding box center [435, 505] width 32 height 32
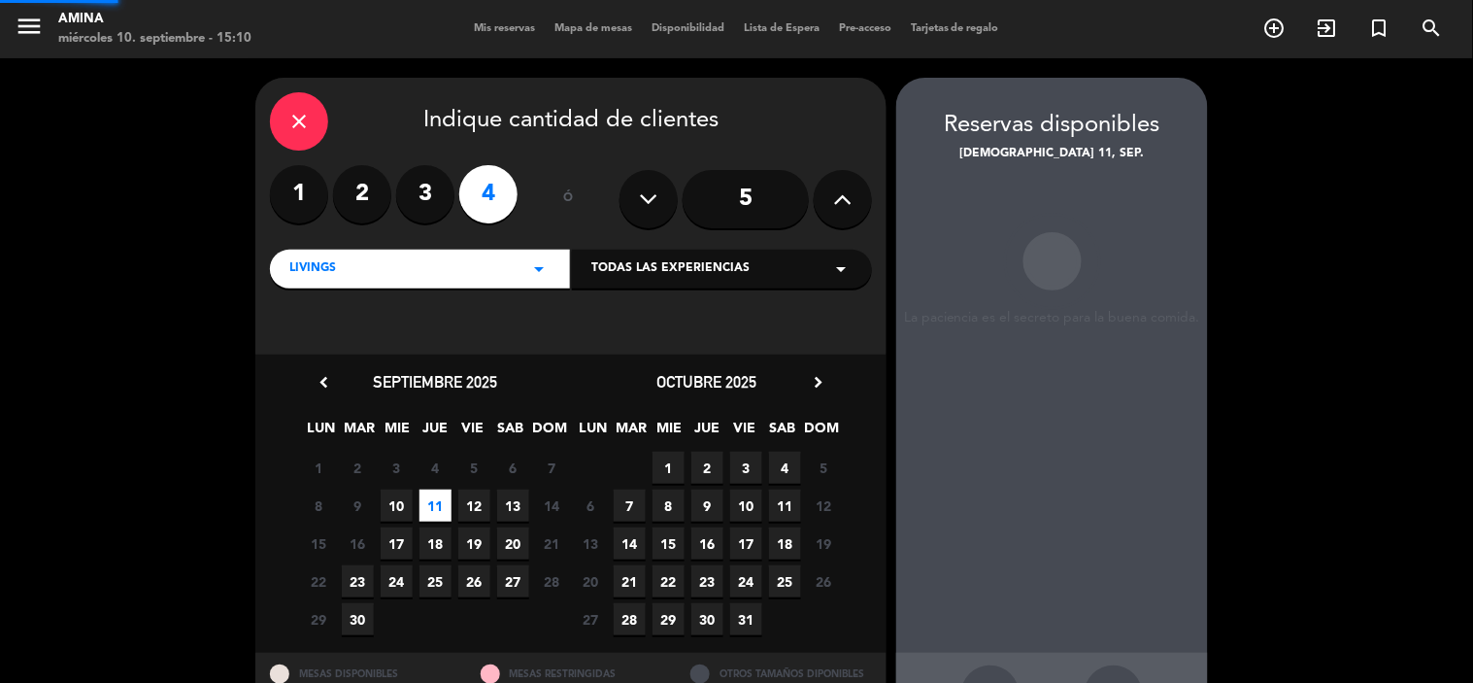
scroll to position [72, 0]
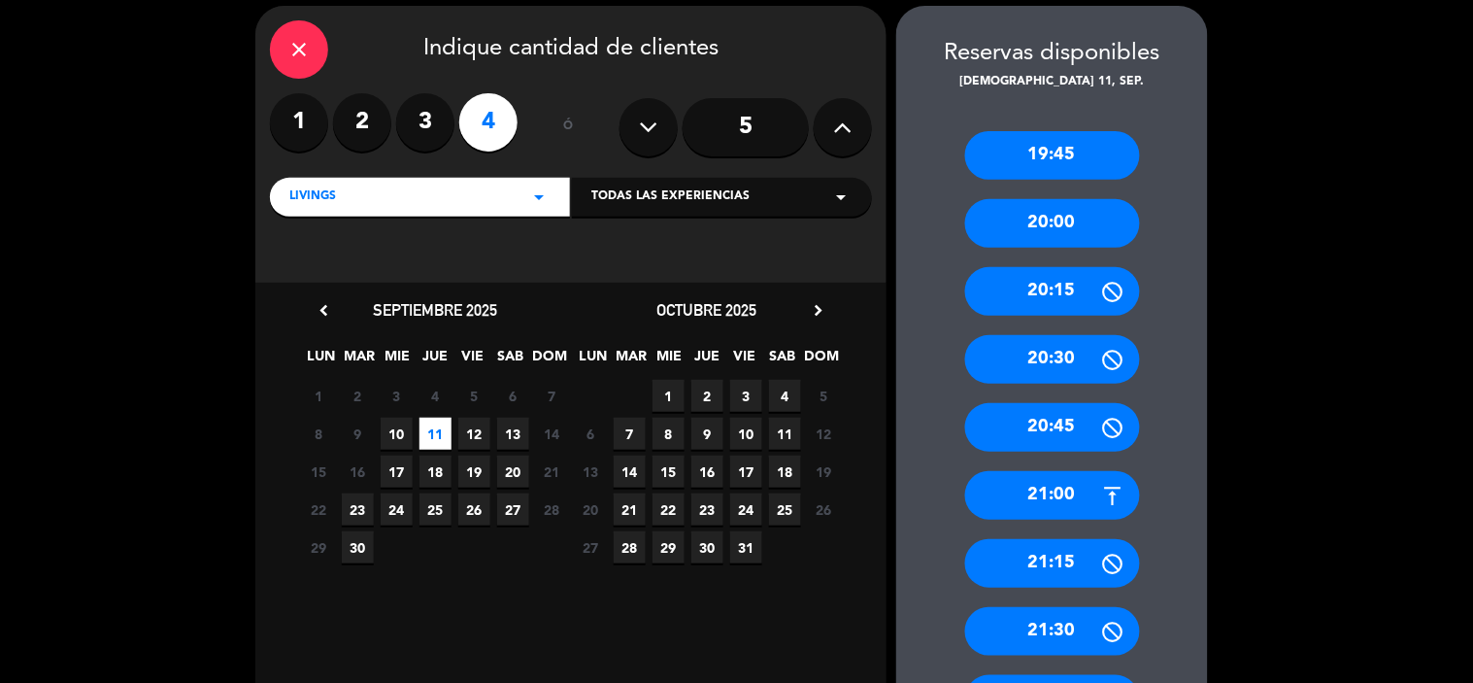
click at [1082, 234] on div "20:00" at bounding box center [1052, 223] width 175 height 49
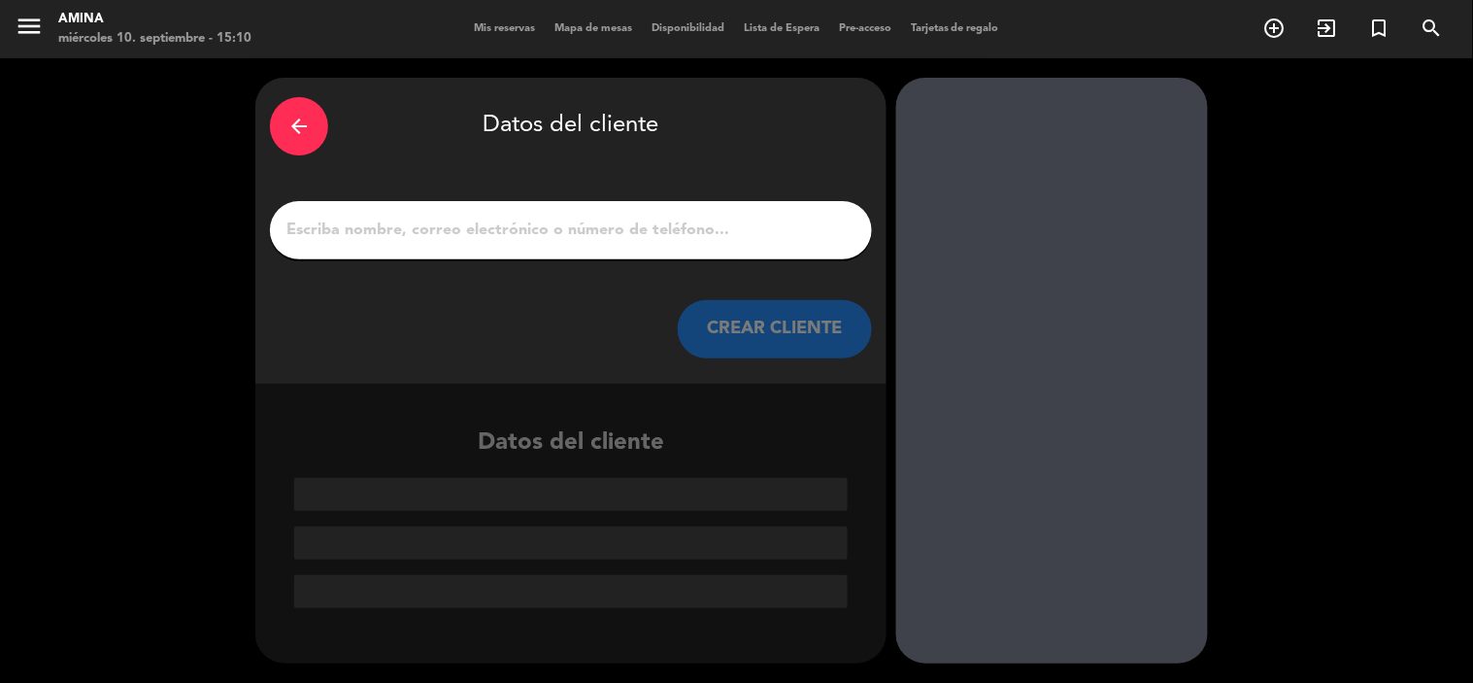
scroll to position [0, 0]
click at [809, 228] on input "1" at bounding box center [571, 230] width 573 height 27
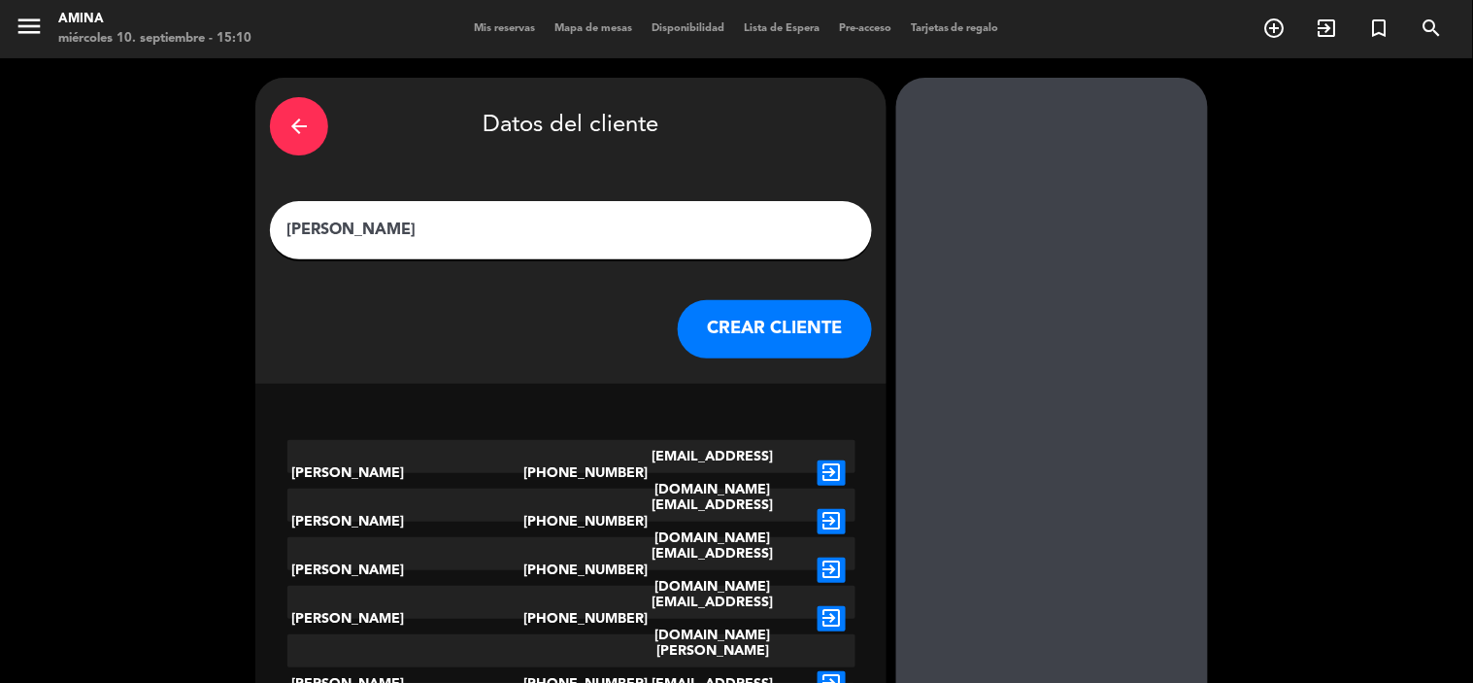
type input "[PERSON_NAME]"
click at [829, 460] on icon "exit_to_app" at bounding box center [832, 472] width 28 height 25
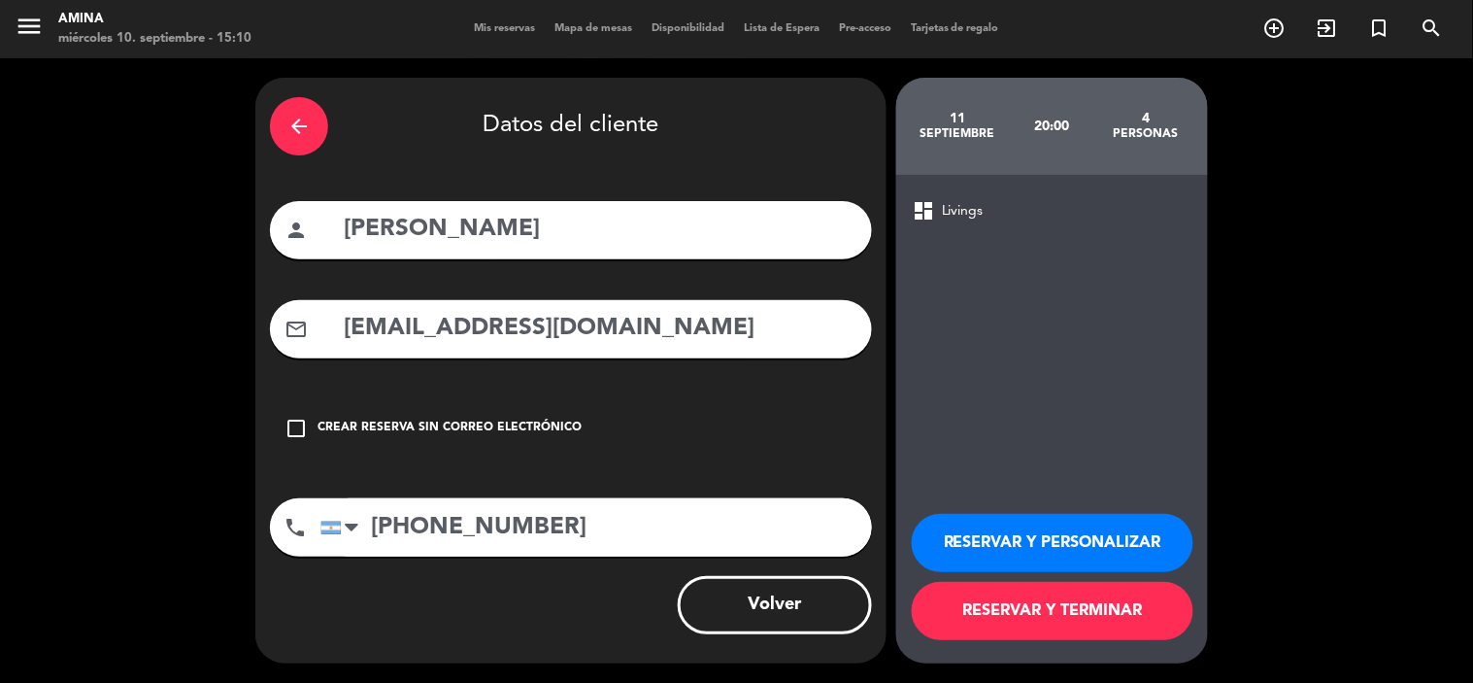
click at [1052, 604] on button "RESERVAR Y TERMINAR" at bounding box center [1053, 611] width 282 height 58
